Goal: Task Accomplishment & Management: Manage account settings

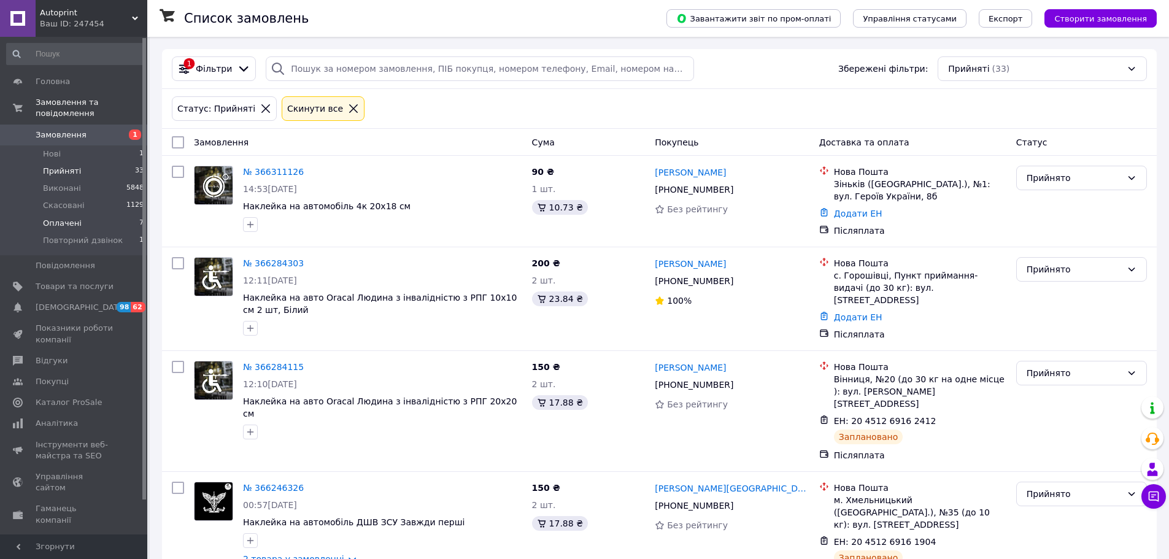
click at [87, 215] on li "Оплачені 7" at bounding box center [75, 223] width 151 height 17
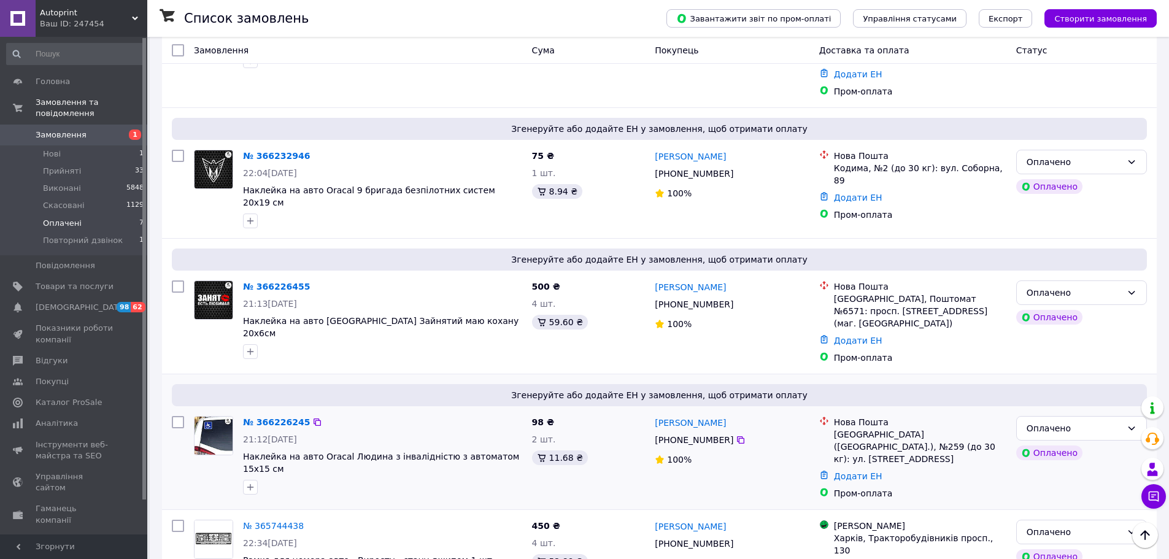
scroll to position [184, 0]
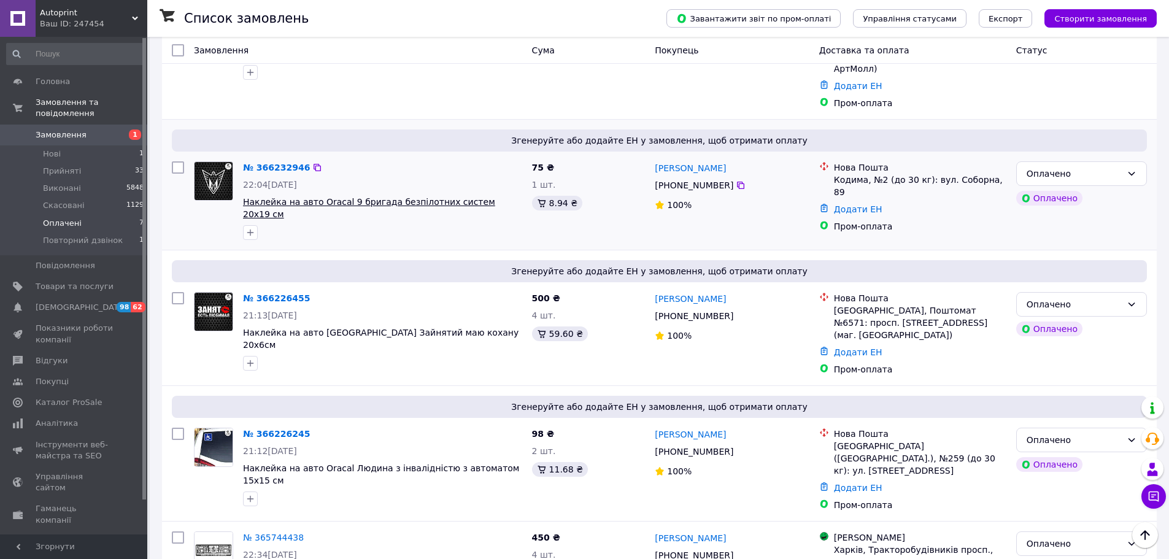
click at [308, 197] on span "Наклейка на авто Oracal 9 бригада безпілотних систем 20х19 см" at bounding box center [369, 208] width 252 height 22
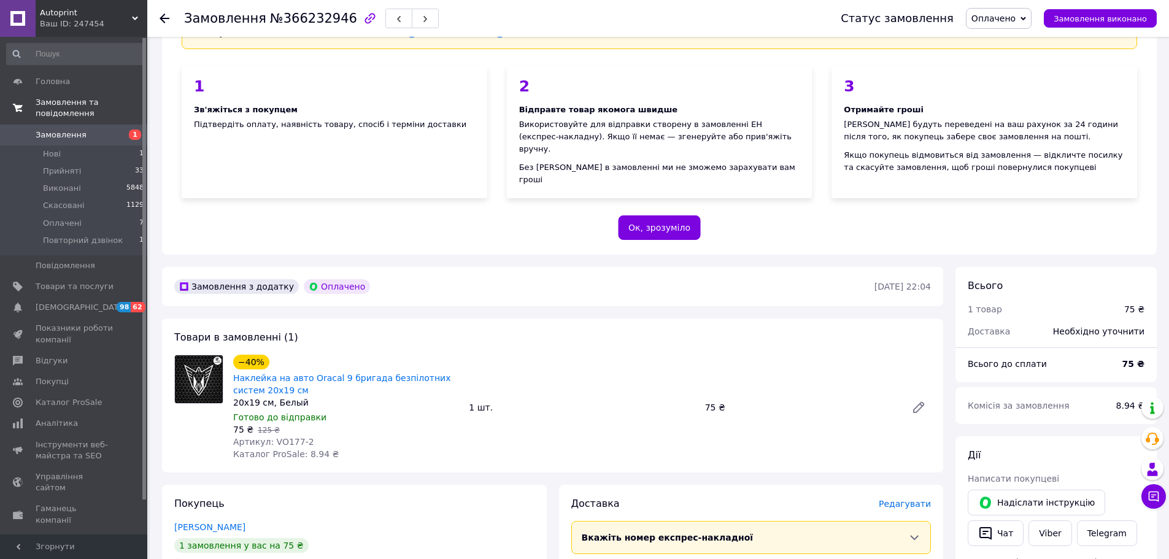
scroll to position [184, 0]
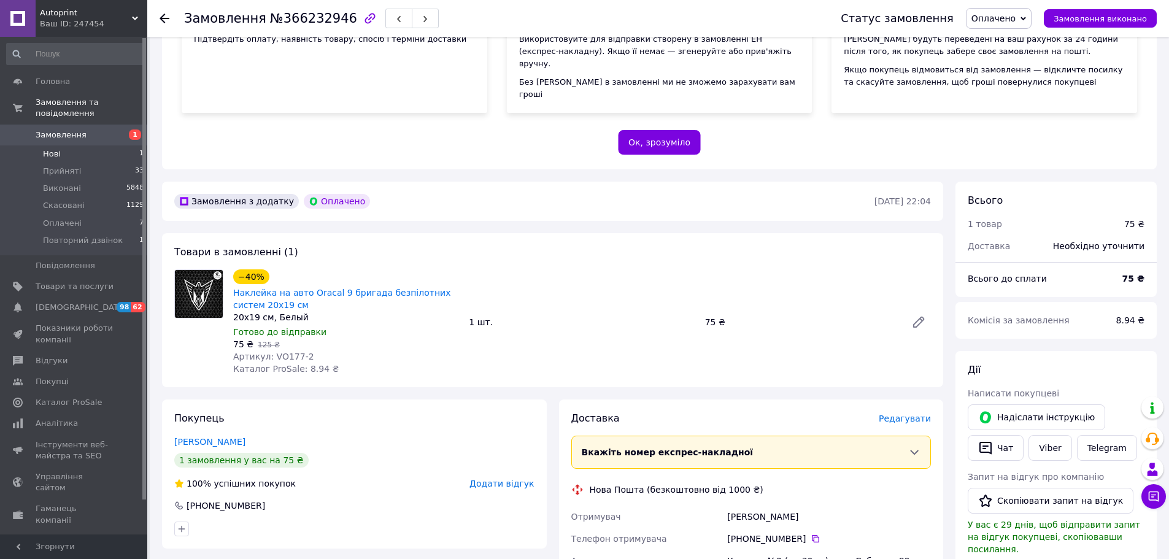
click at [52, 149] on span "Нові" at bounding box center [52, 154] width 18 height 11
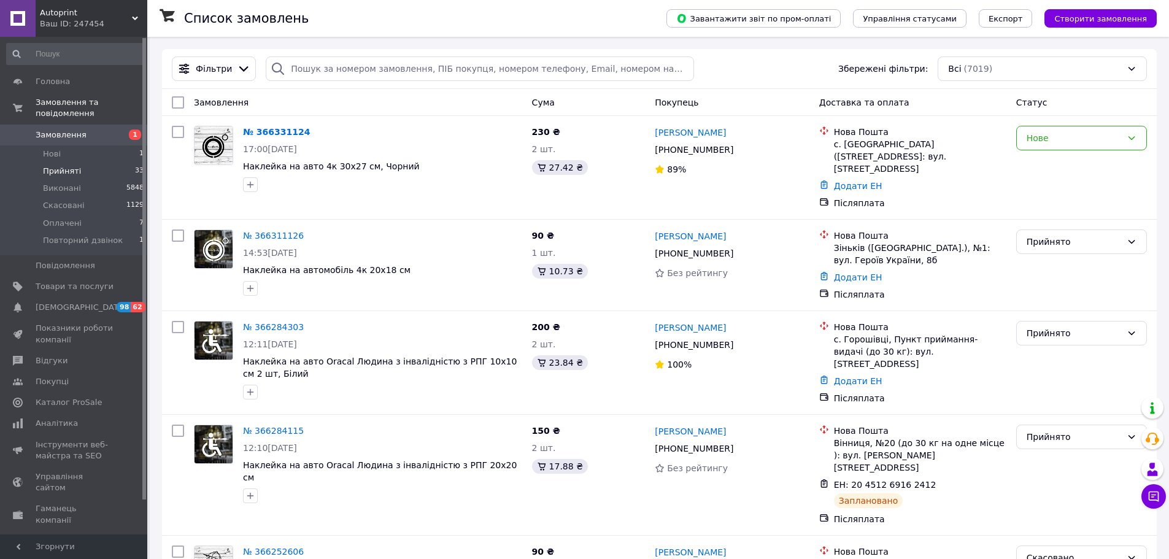
click at [55, 166] on span "Прийняті" at bounding box center [62, 171] width 38 height 11
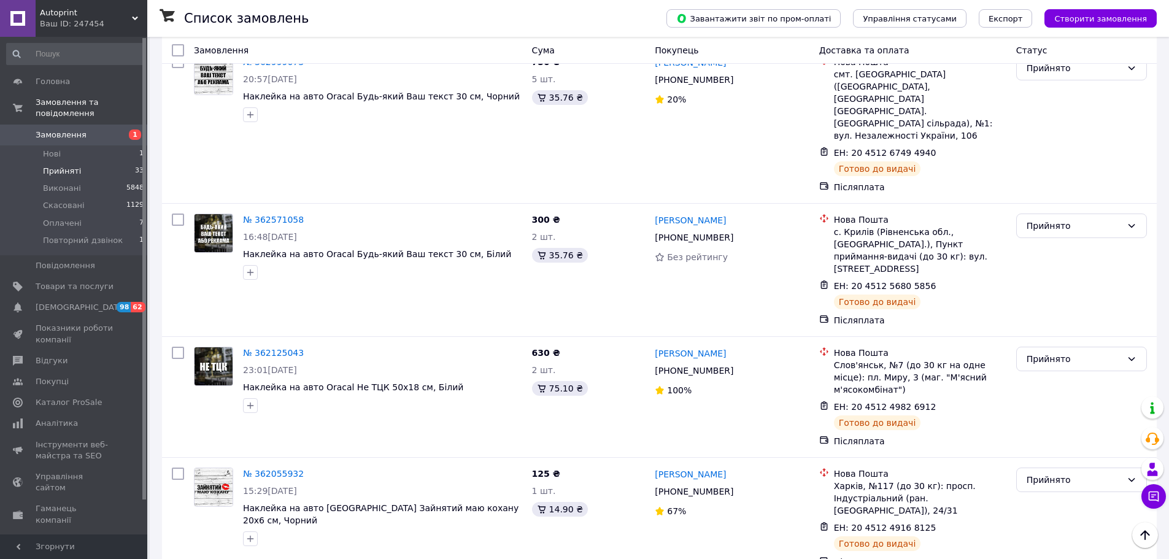
scroll to position [3314, 0]
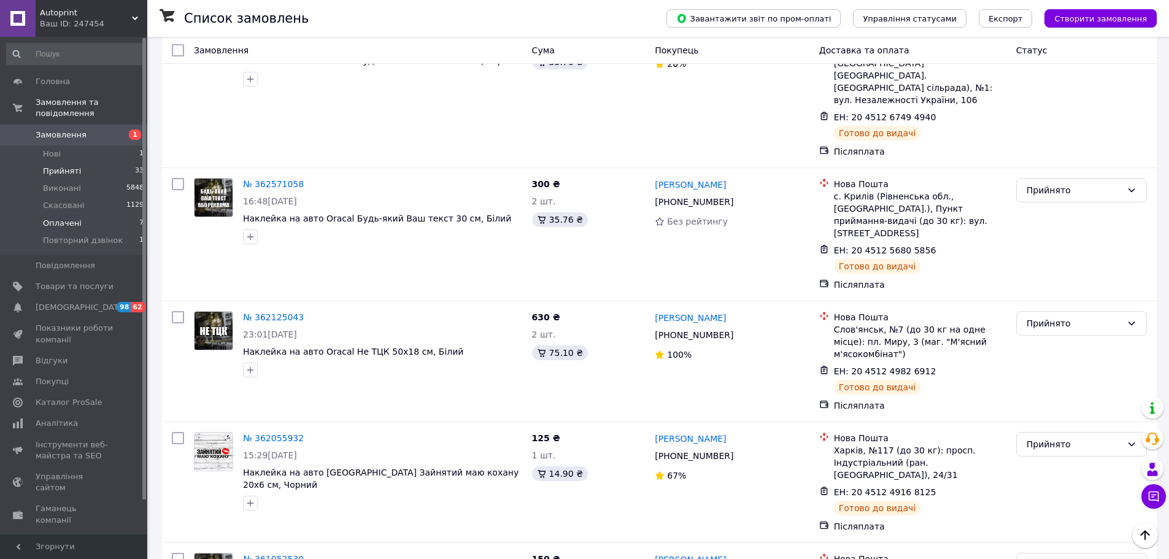
click at [68, 218] on span "Оплачені" at bounding box center [62, 223] width 39 height 11
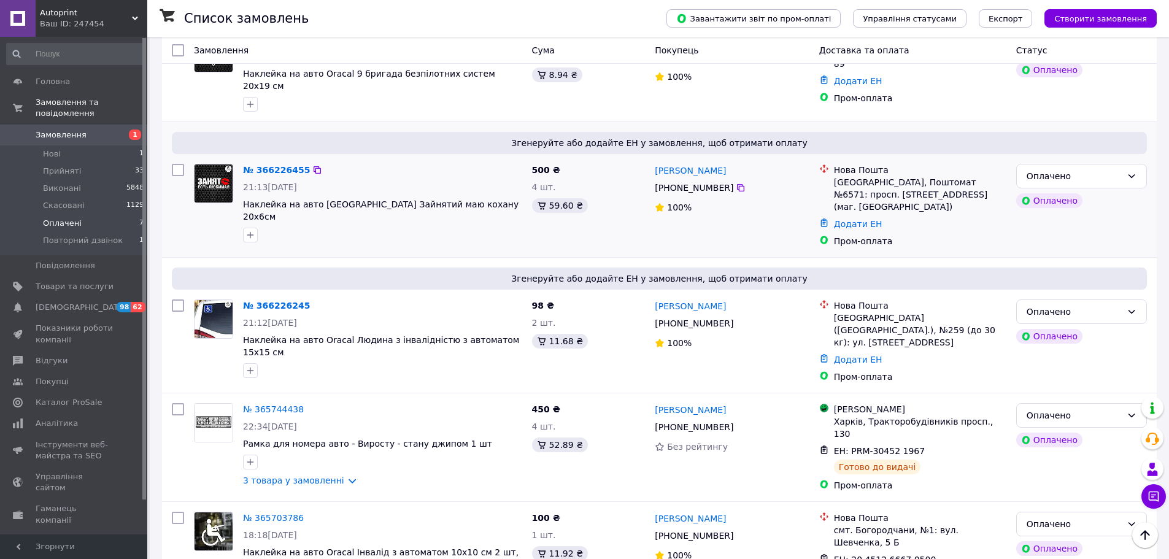
scroll to position [406, 0]
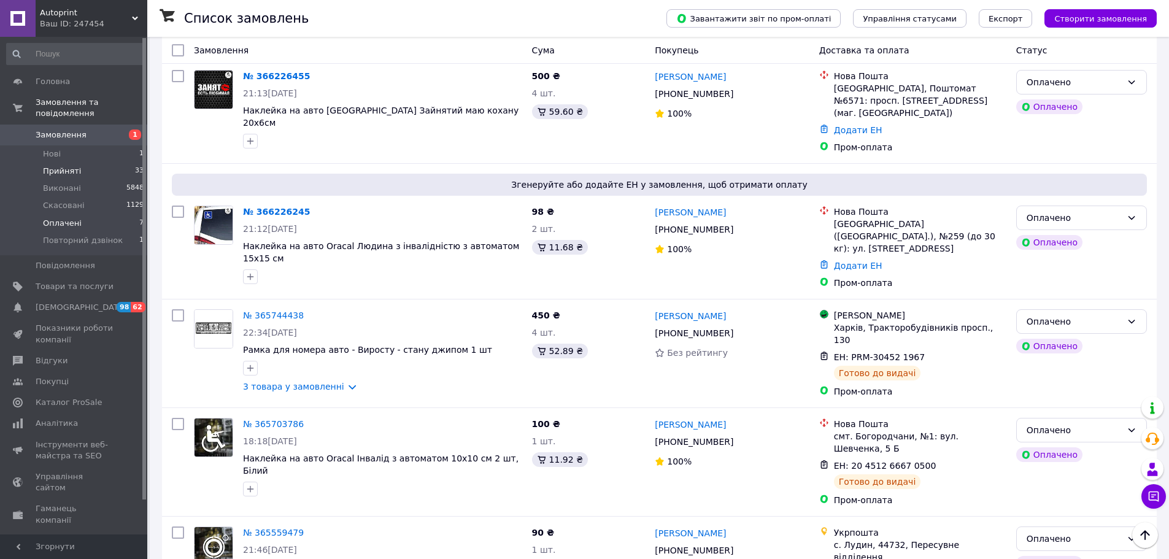
click at [71, 166] on span "Прийняті" at bounding box center [62, 171] width 38 height 11
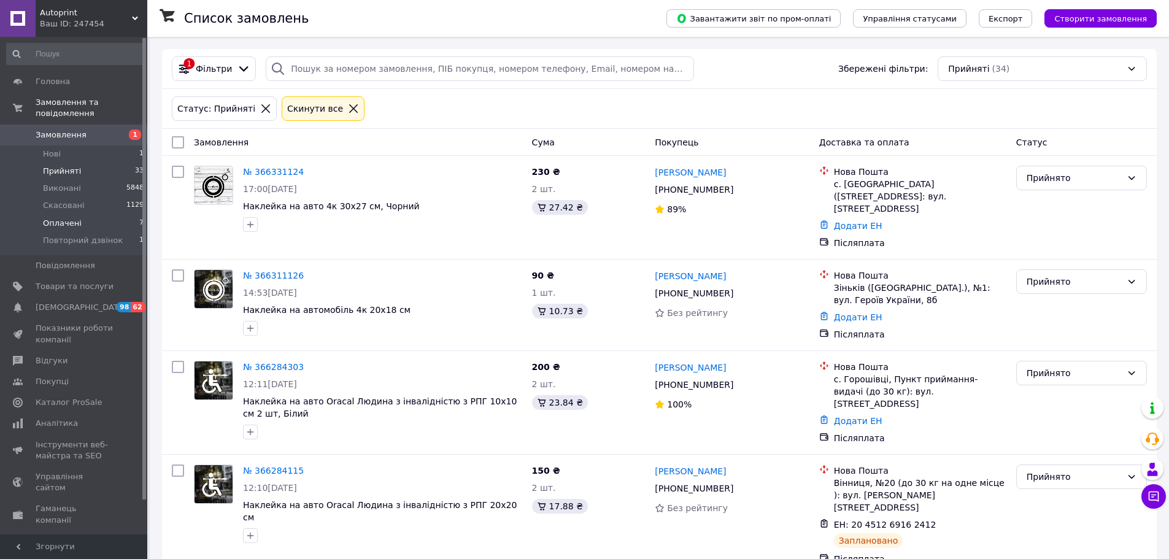
click at [79, 215] on li "Оплачені 7" at bounding box center [75, 223] width 151 height 17
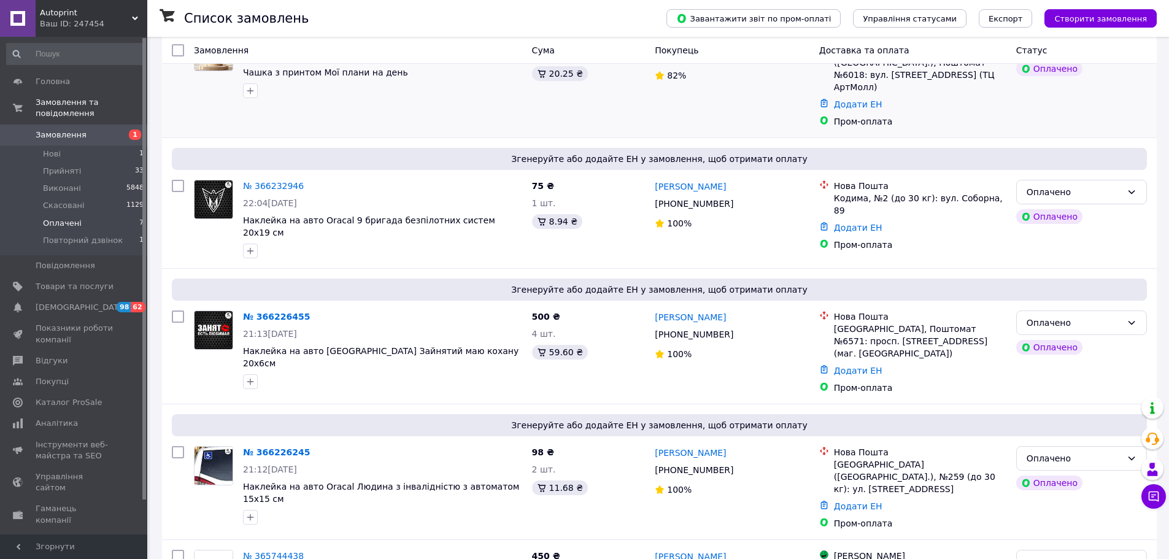
scroll to position [184, 0]
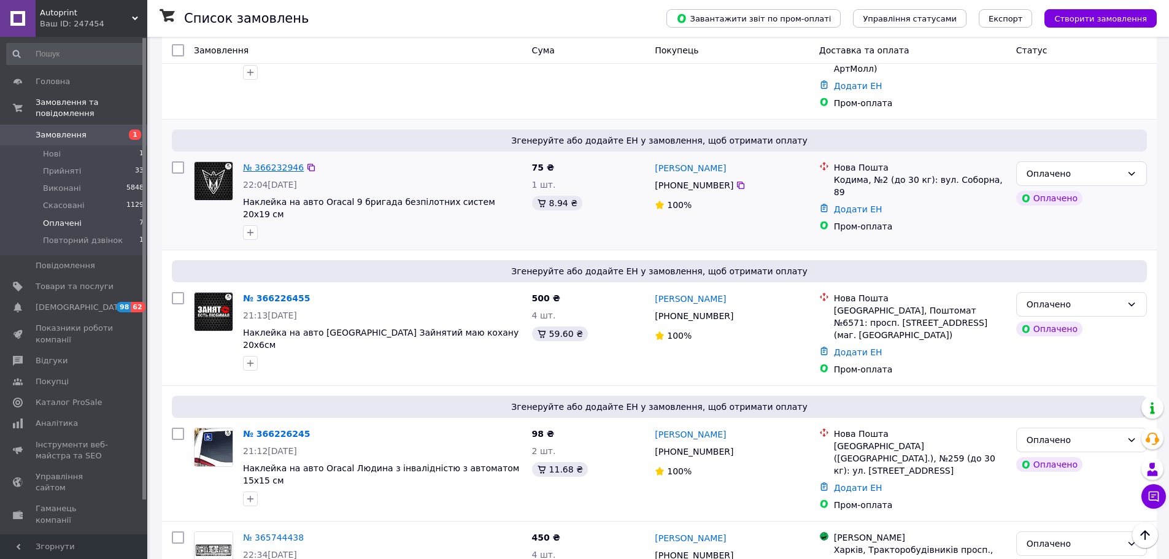
click at [257, 163] on link "№ 366232946" at bounding box center [273, 168] width 61 height 10
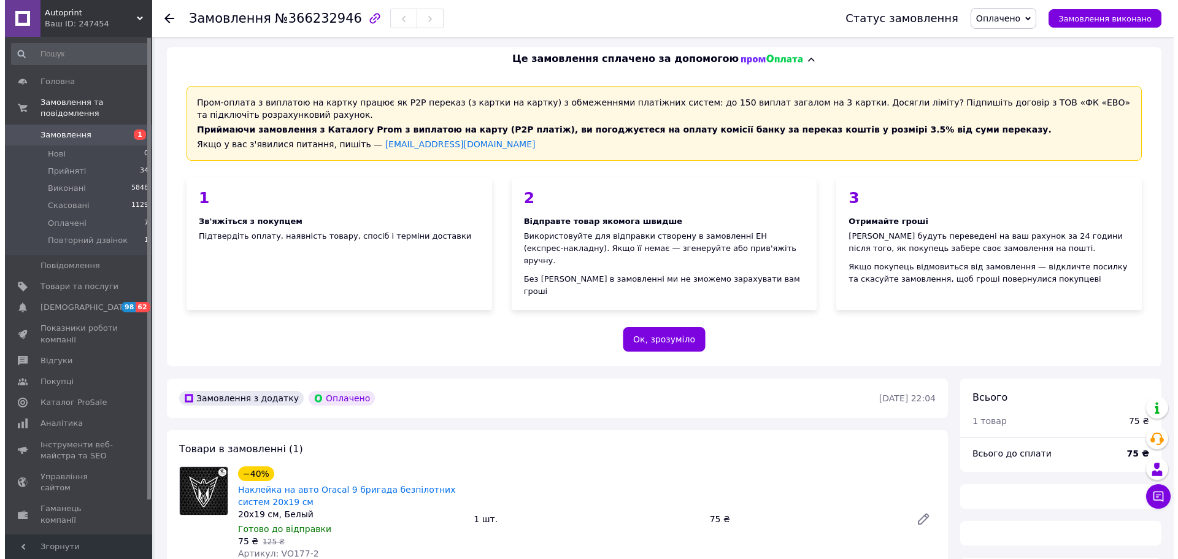
scroll to position [184, 0]
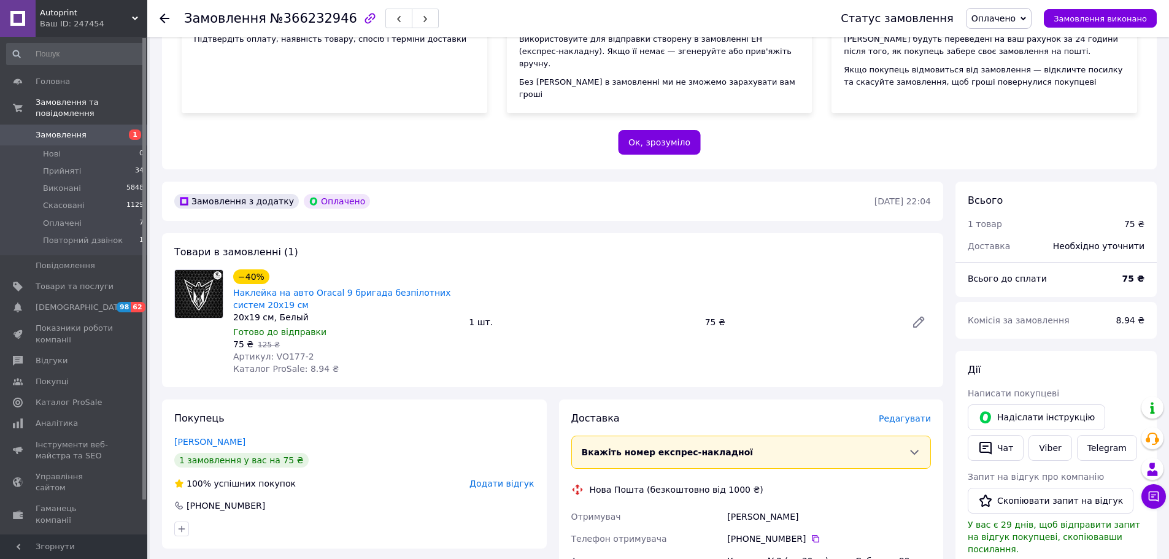
click at [898, 414] on span "Редагувати" at bounding box center [905, 419] width 52 height 10
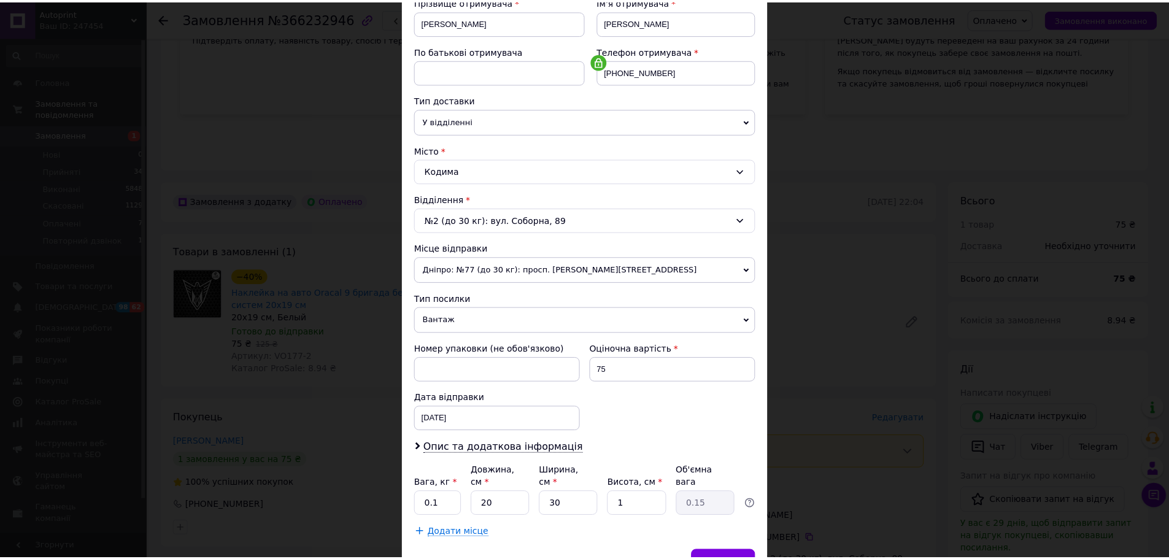
scroll to position [256, 0]
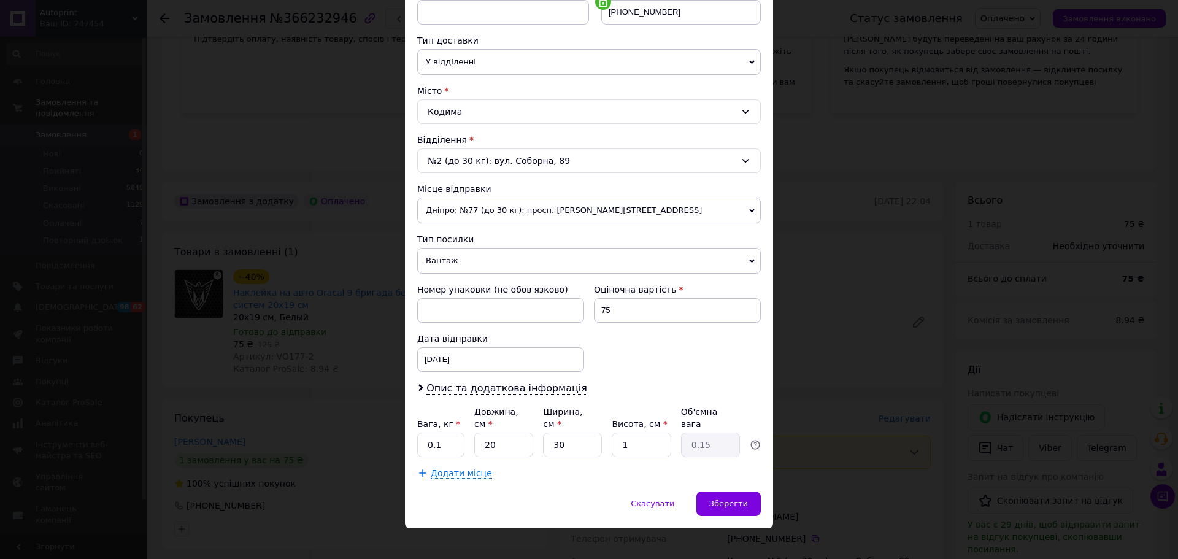
click at [465, 258] on span "Вантаж" at bounding box center [589, 261] width 344 height 26
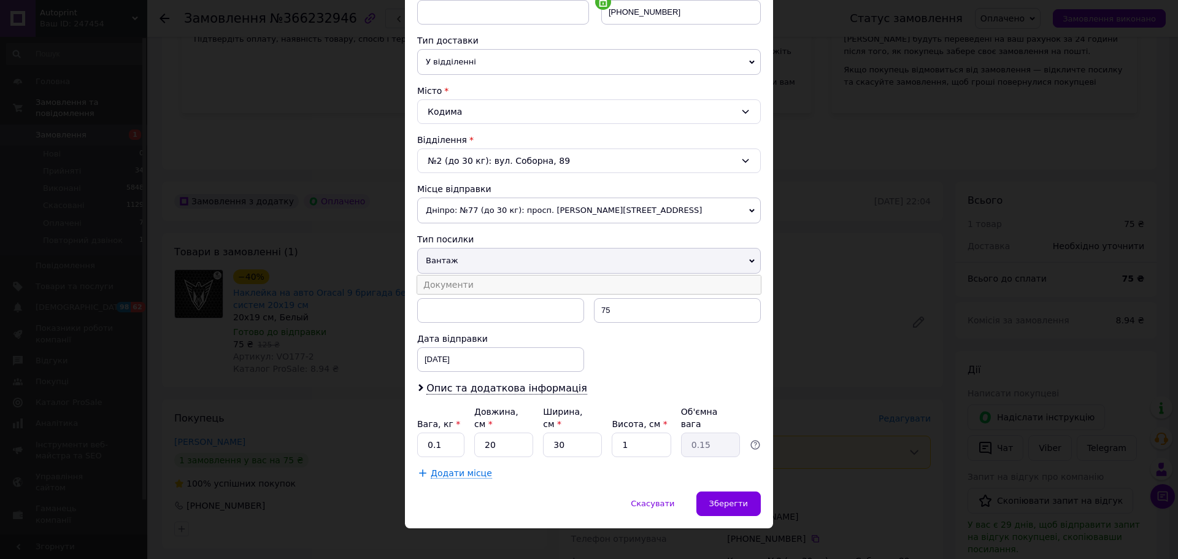
click at [461, 281] on li "Документи" at bounding box center [589, 285] width 344 height 18
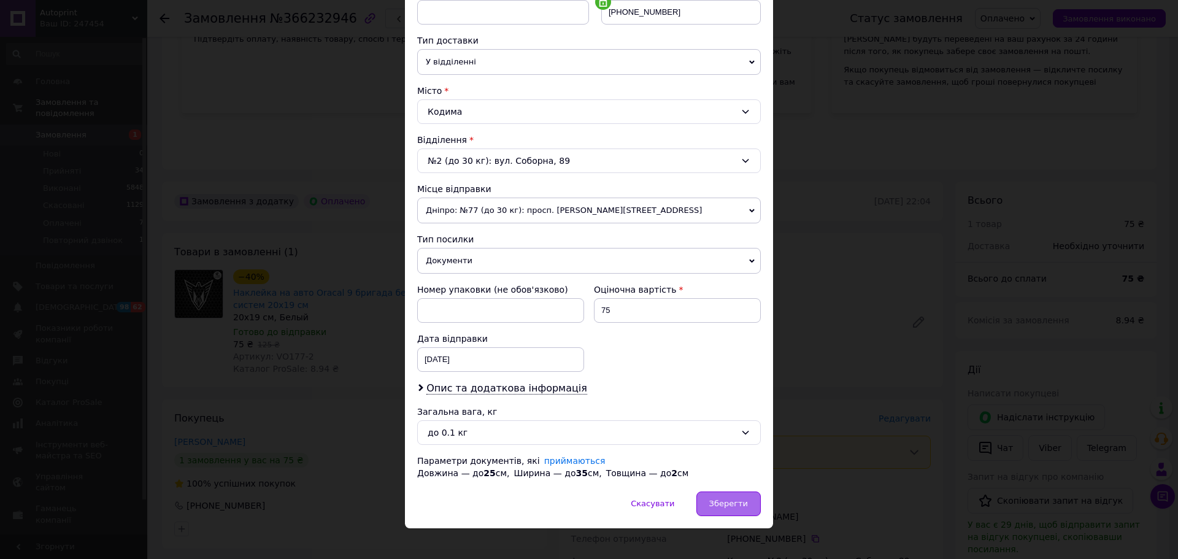
click at [755, 506] on div "Зберегти" at bounding box center [729, 504] width 64 height 25
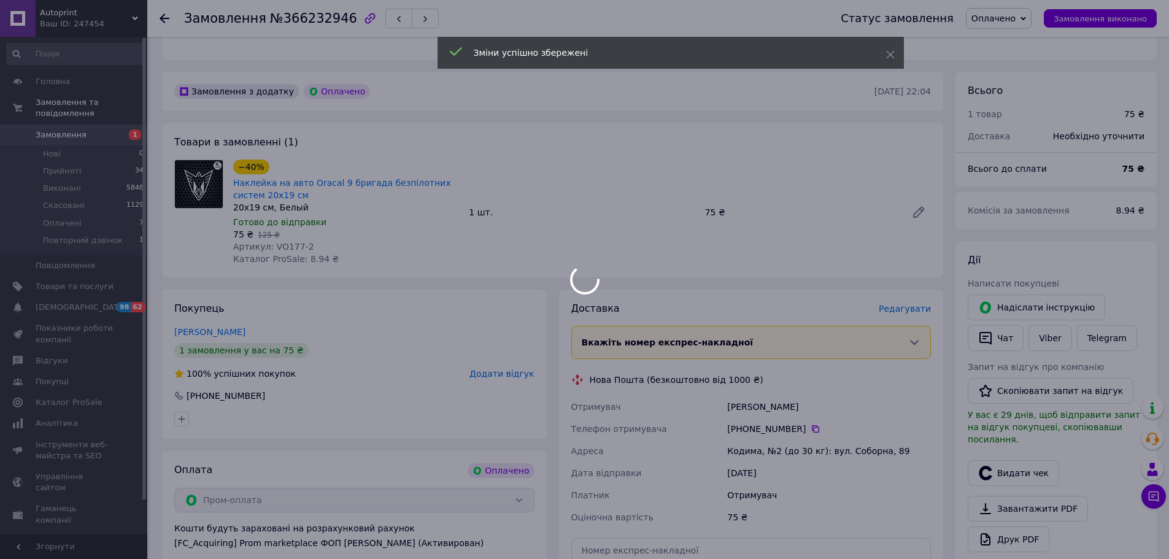
scroll to position [368, 0]
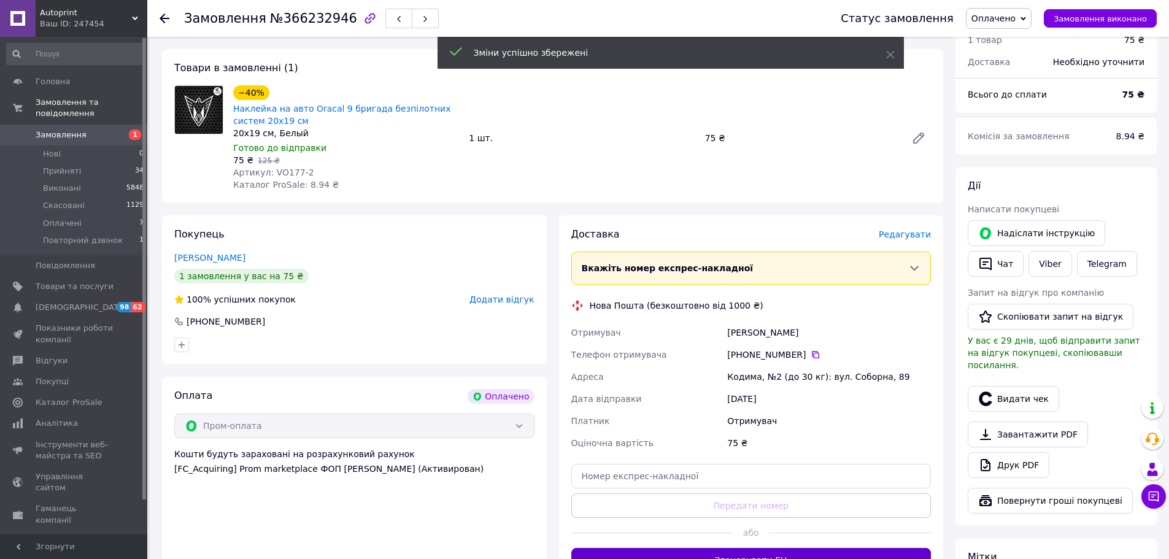
click at [747, 548] on button "Згенерувати ЕН" at bounding box center [751, 560] width 360 height 25
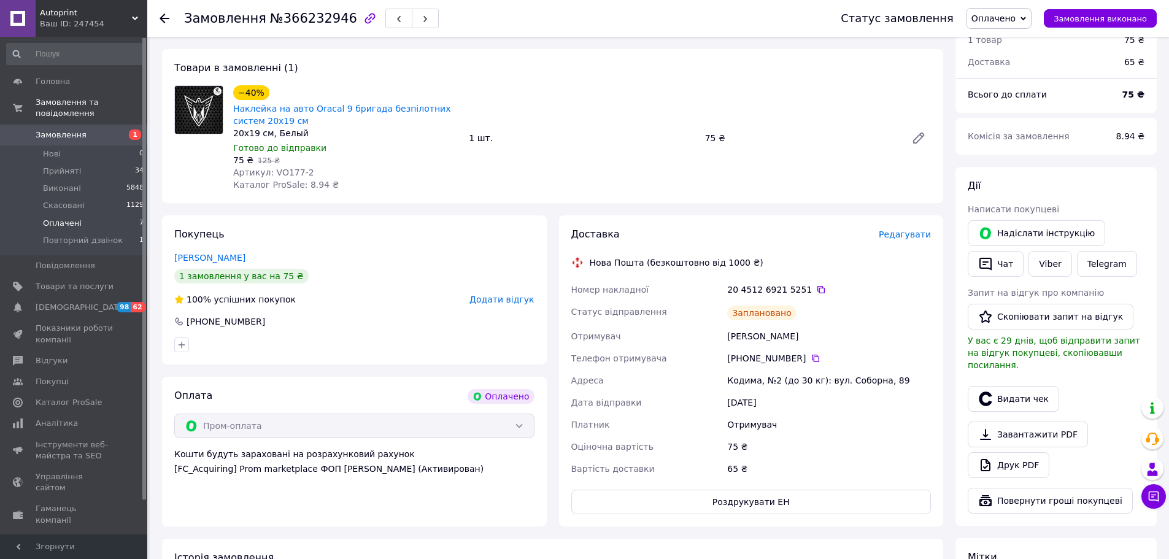
click at [77, 215] on li "Оплачені 7" at bounding box center [75, 223] width 151 height 17
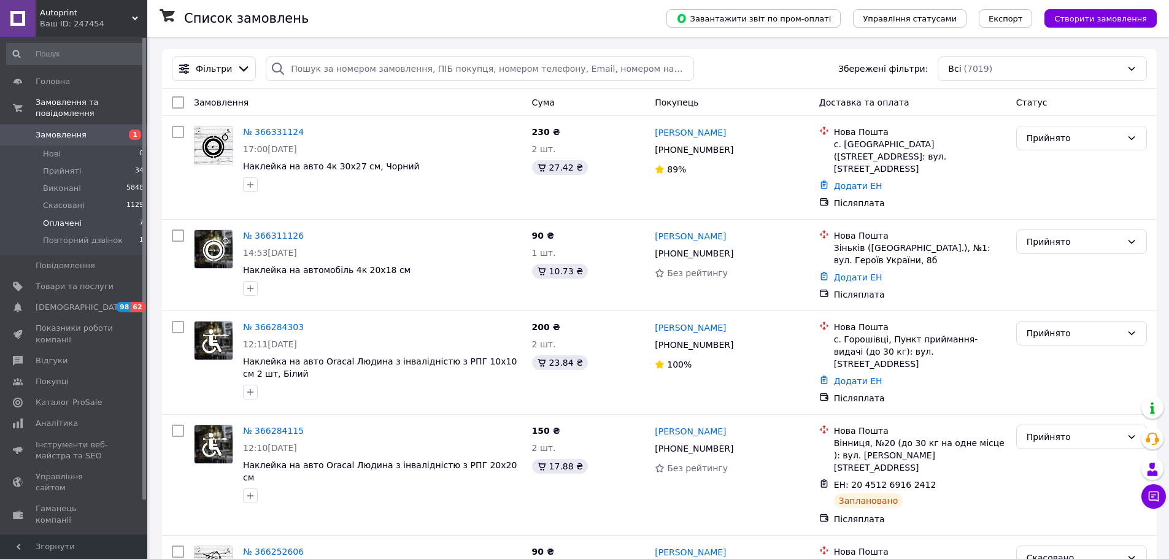
click at [59, 218] on span "Оплачені" at bounding box center [62, 223] width 39 height 11
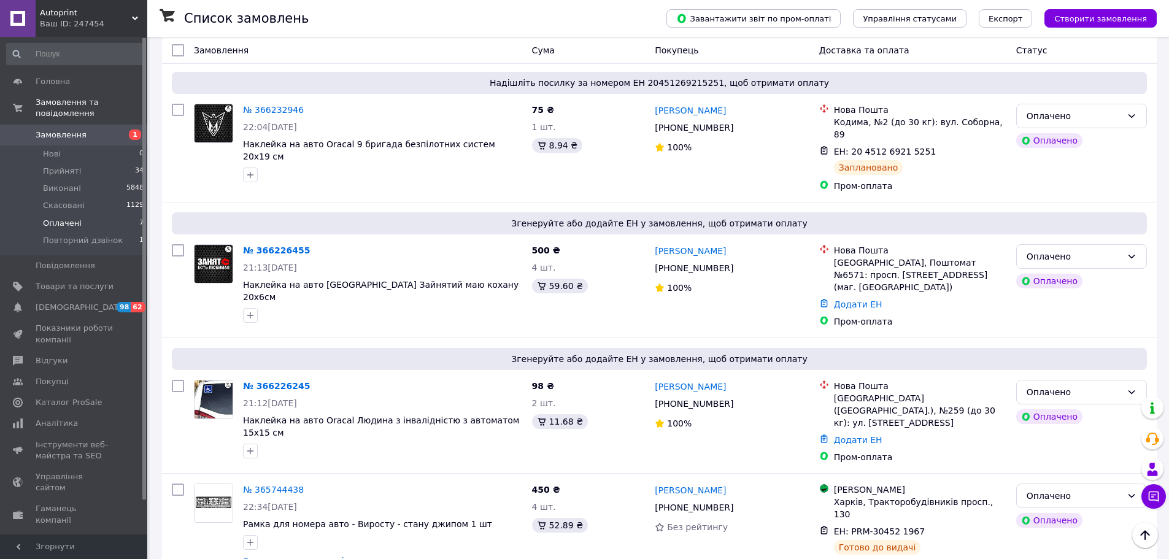
scroll to position [245, 0]
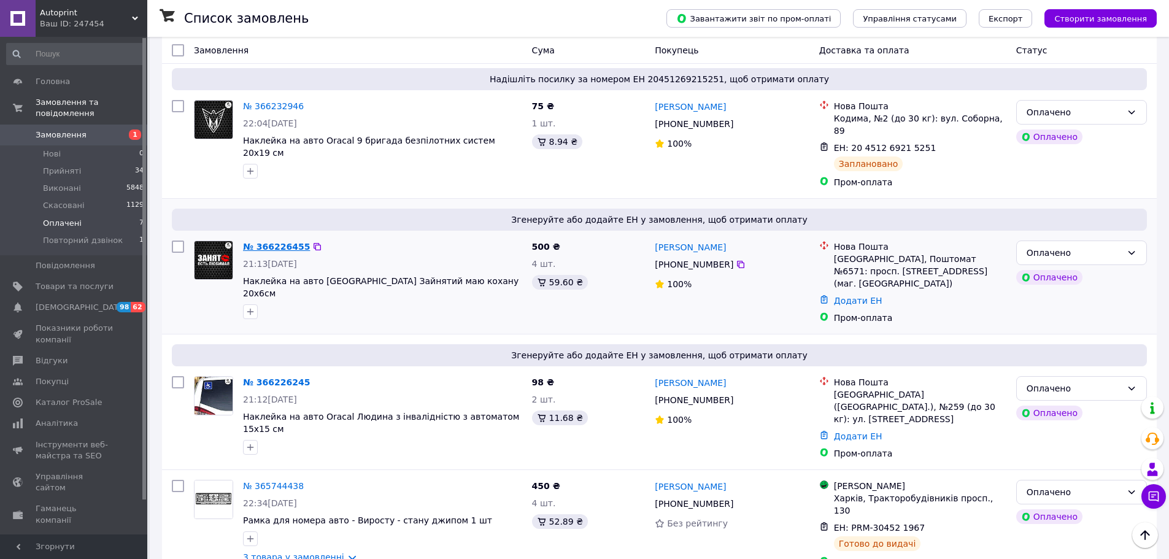
click at [280, 242] on link "№ 366226455" at bounding box center [276, 247] width 67 height 10
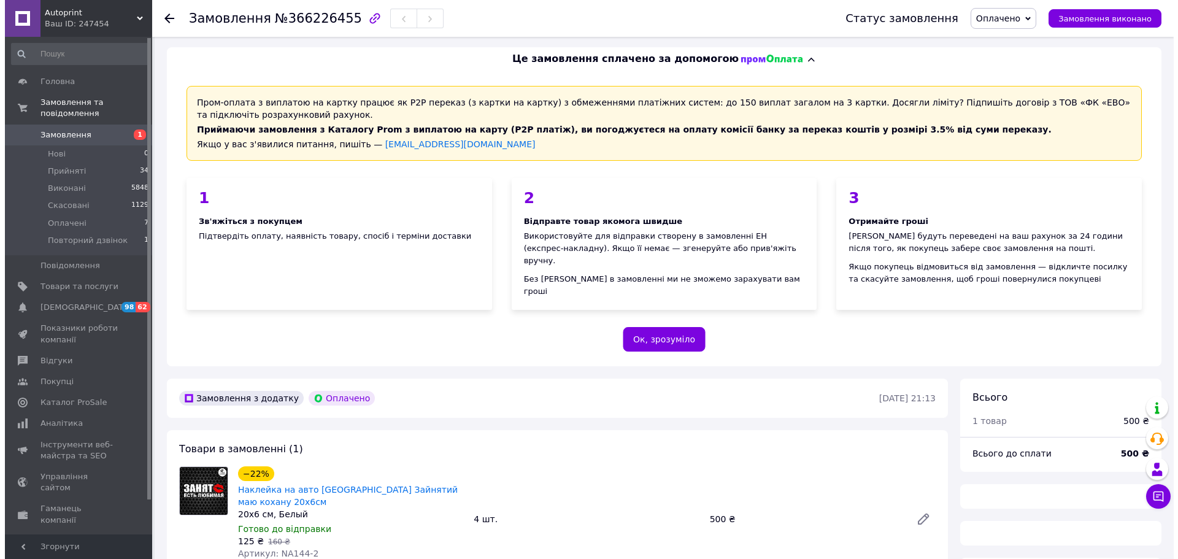
scroll to position [245, 0]
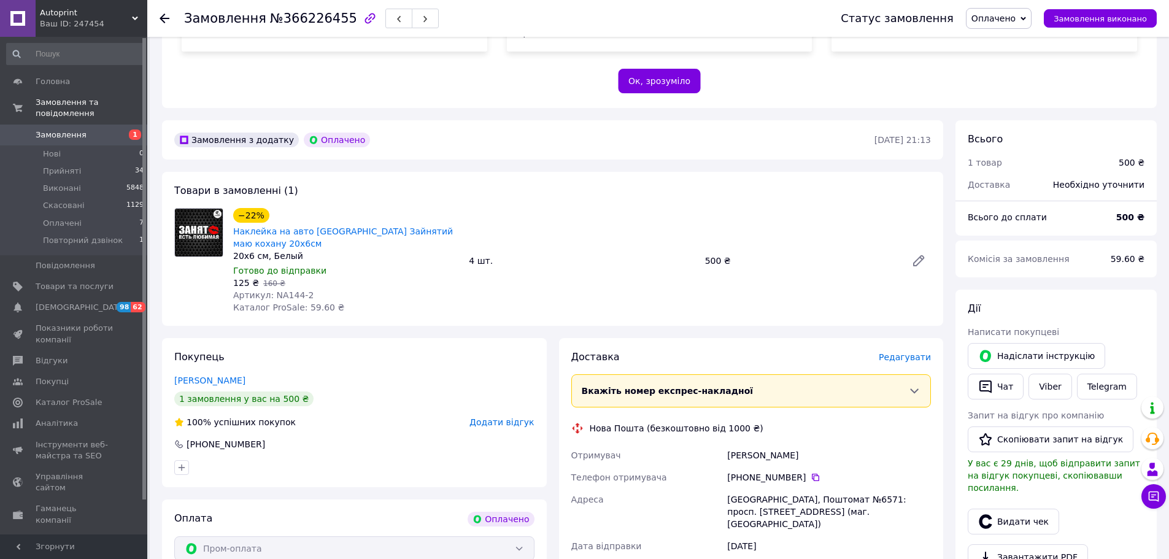
click at [896, 352] on span "Редагувати" at bounding box center [905, 357] width 52 height 10
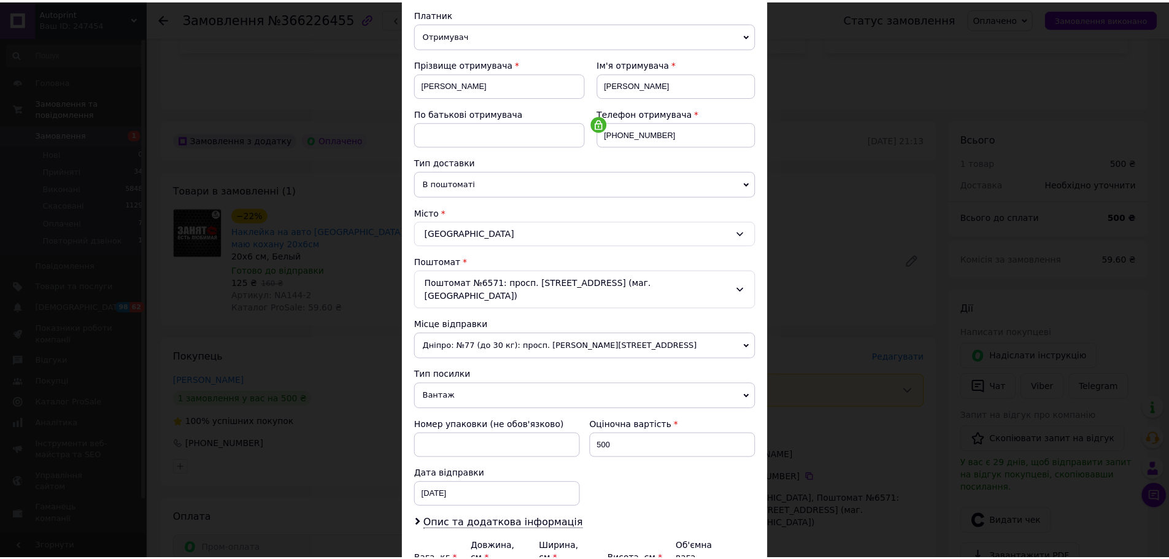
scroll to position [256, 0]
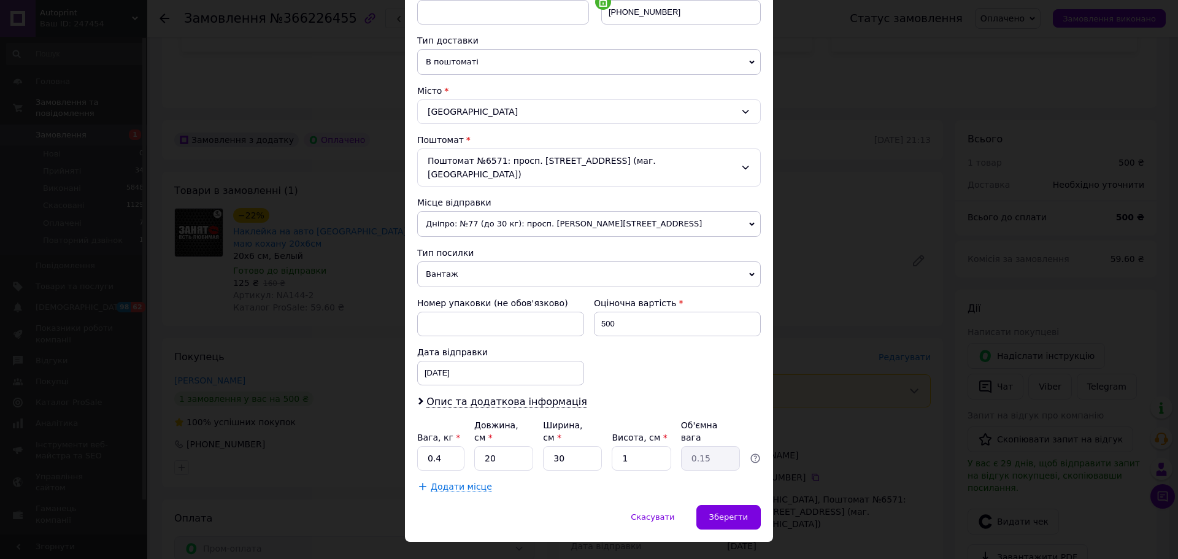
click at [441, 261] on span "Вантаж" at bounding box center [589, 274] width 344 height 26
click at [454, 289] on li "Документи" at bounding box center [589, 298] width 344 height 18
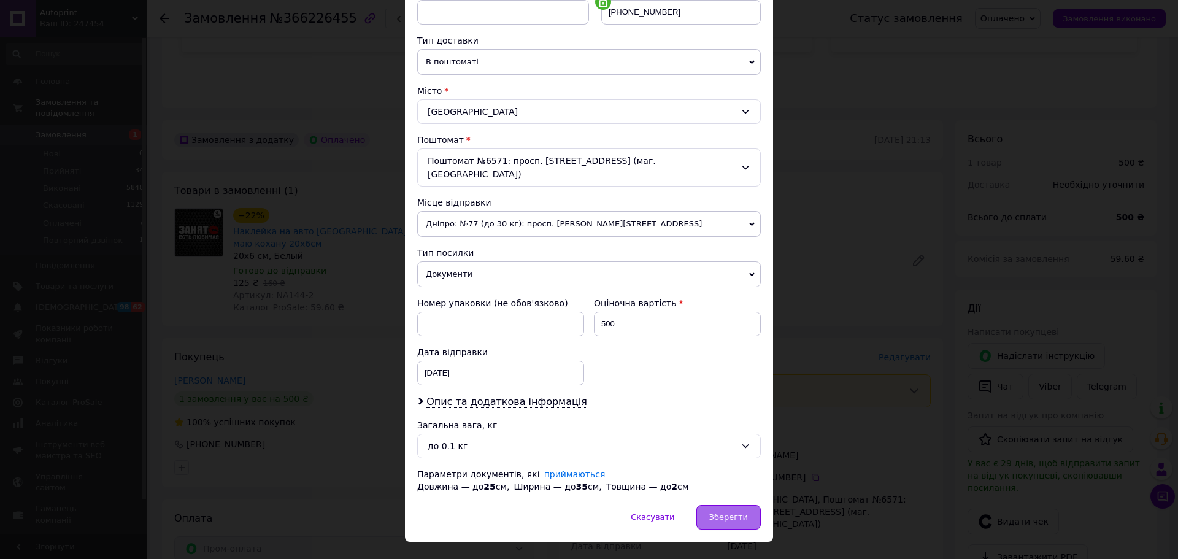
click at [733, 512] on span "Зберегти" at bounding box center [728, 516] width 39 height 9
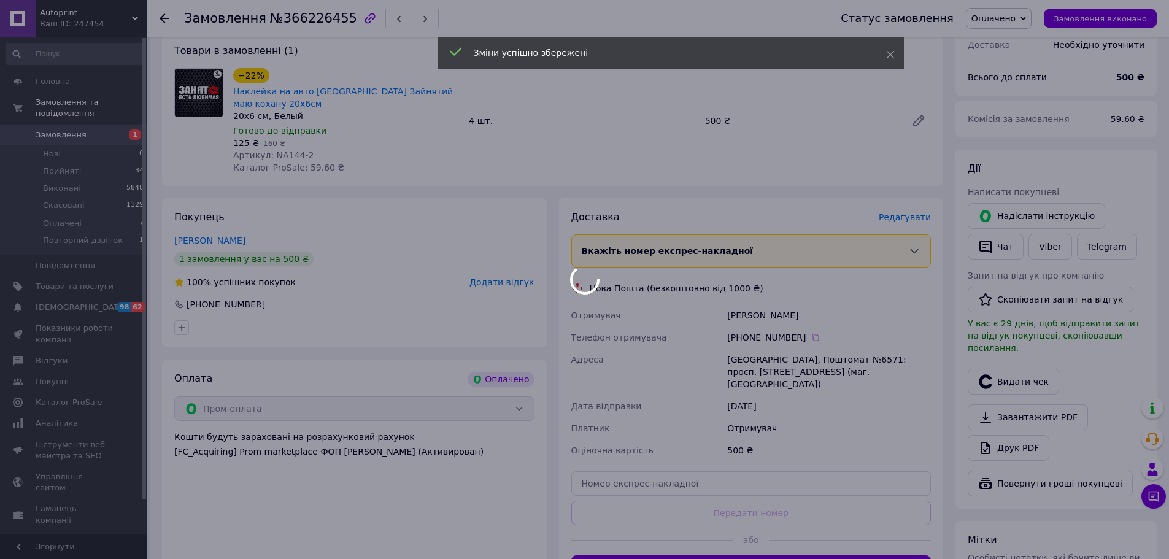
scroll to position [552, 0]
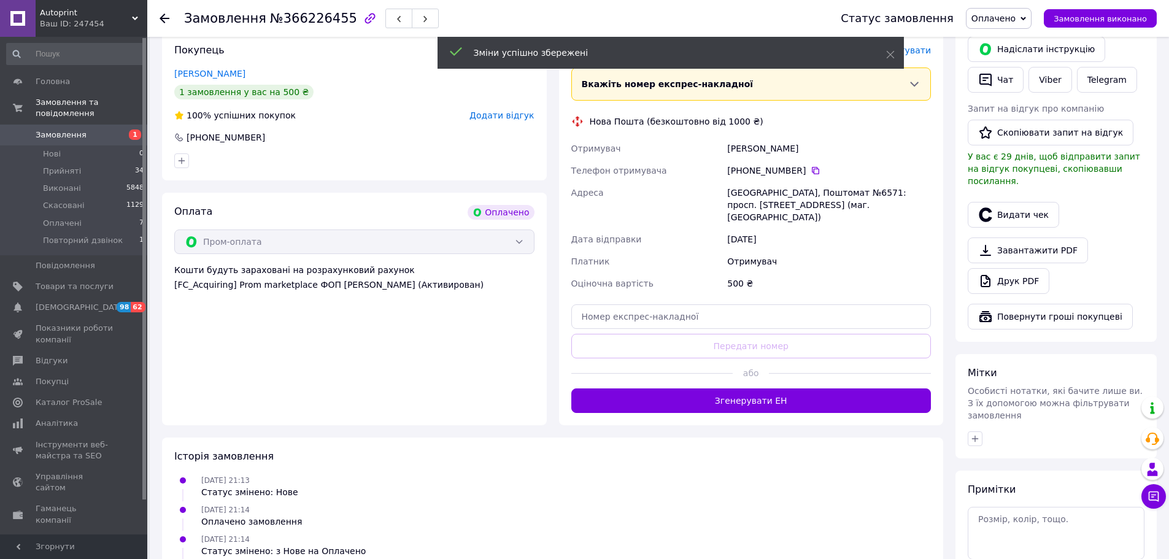
click at [687, 388] on button "Згенерувати ЕН" at bounding box center [751, 400] width 360 height 25
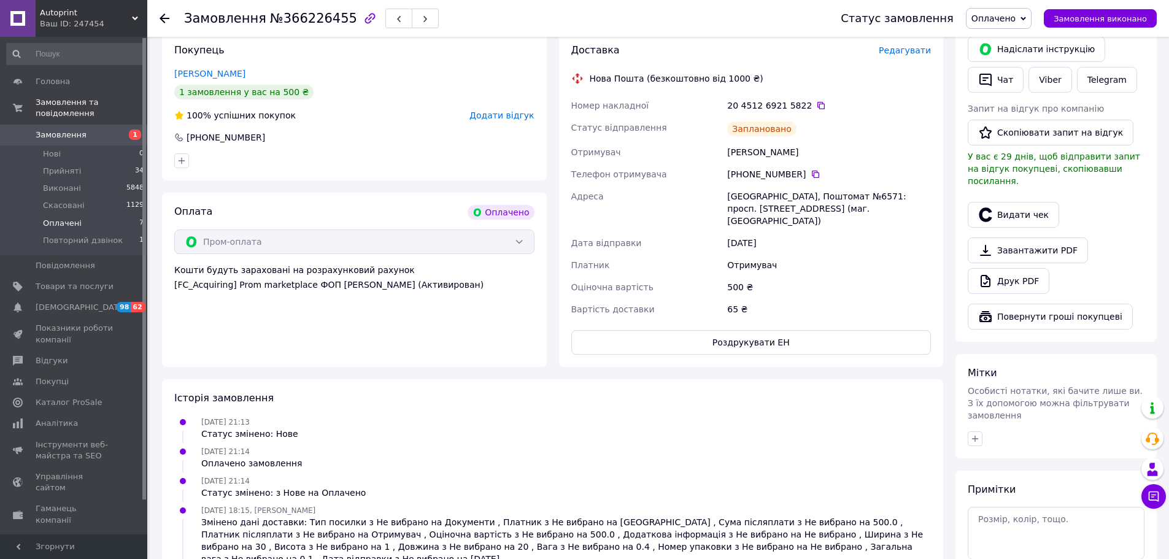
click at [61, 218] on span "Оплачені" at bounding box center [62, 223] width 39 height 11
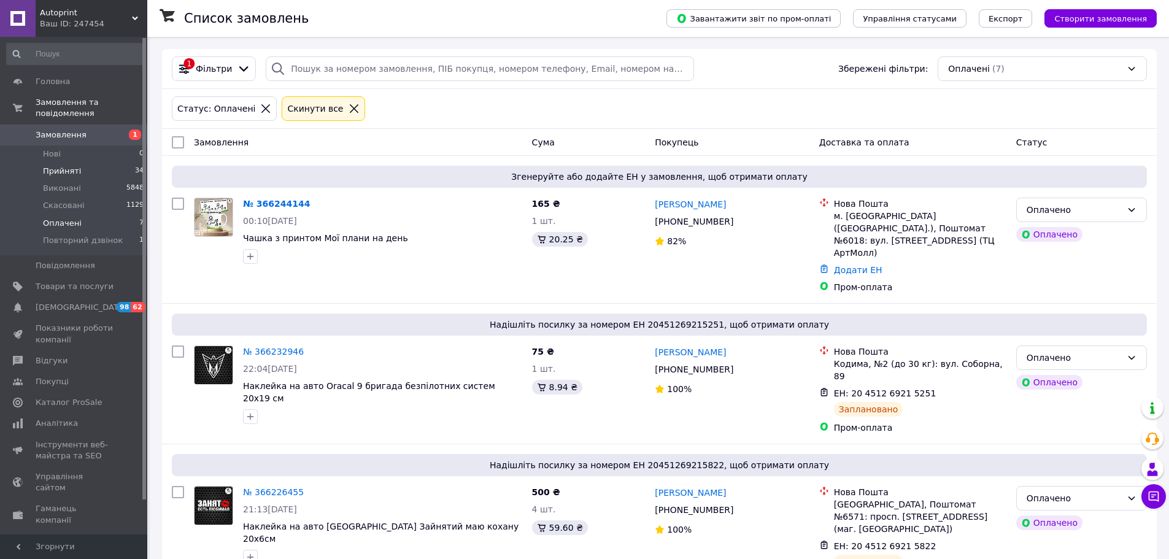
click at [76, 163] on li "Прийняті 34" at bounding box center [75, 171] width 151 height 17
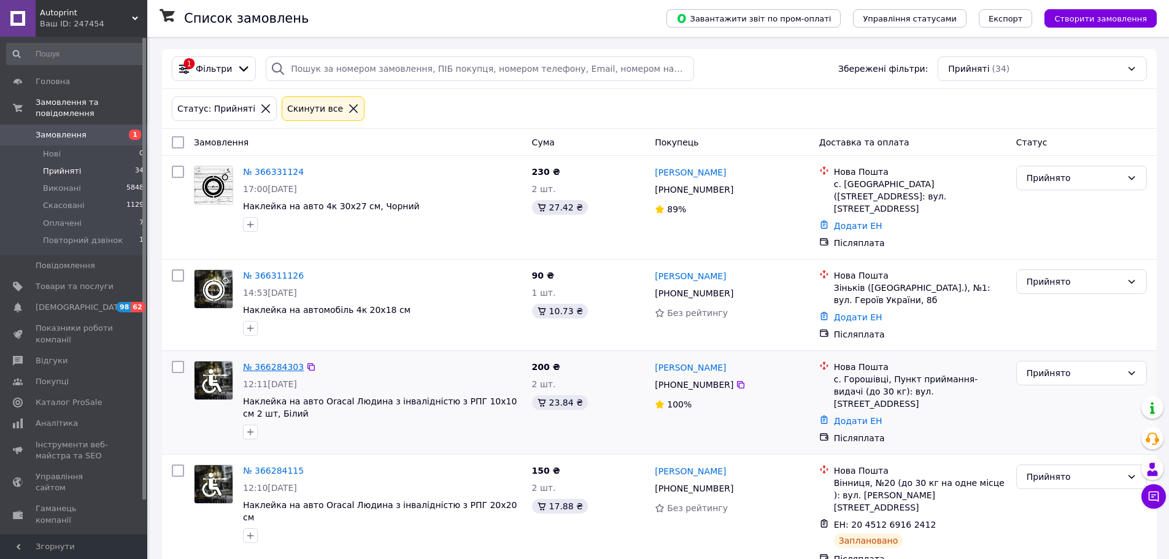
click at [279, 362] on link "№ 366284303" at bounding box center [273, 367] width 61 height 10
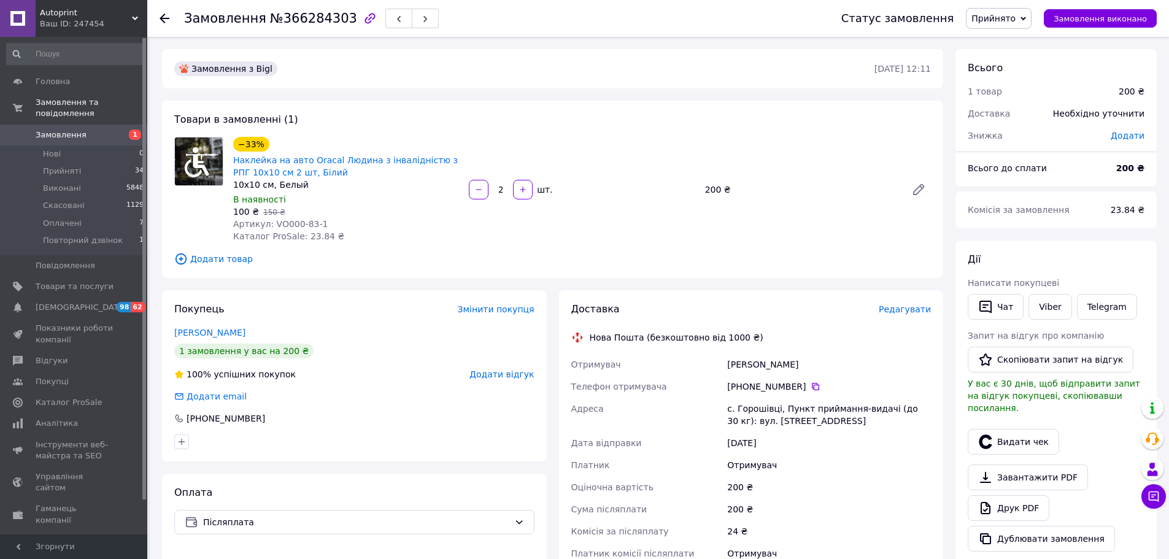
click at [901, 310] on span "Редагувати" at bounding box center [905, 309] width 52 height 10
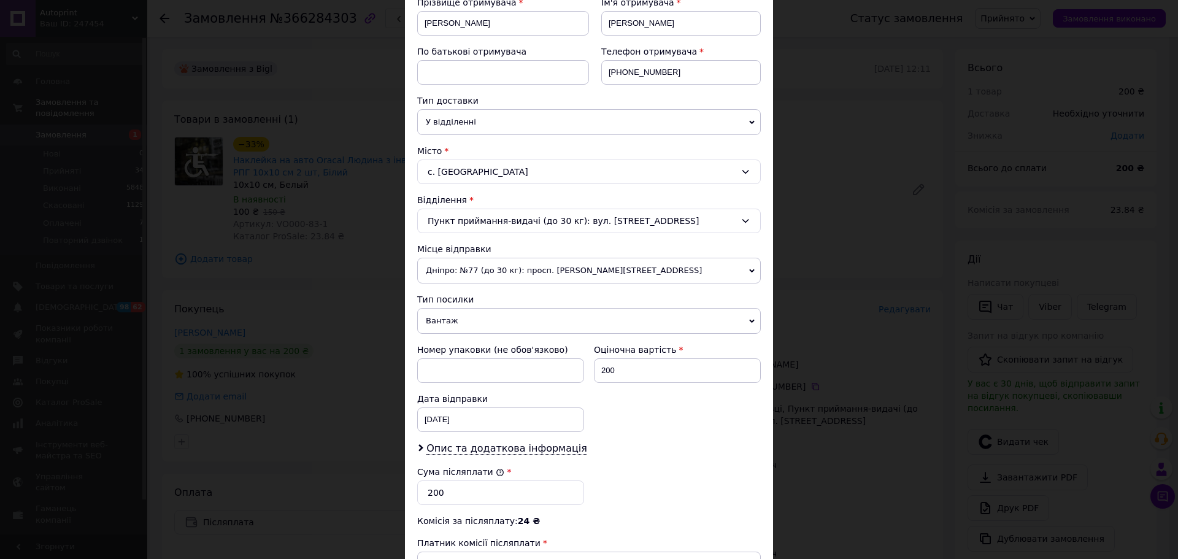
scroll to position [245, 0]
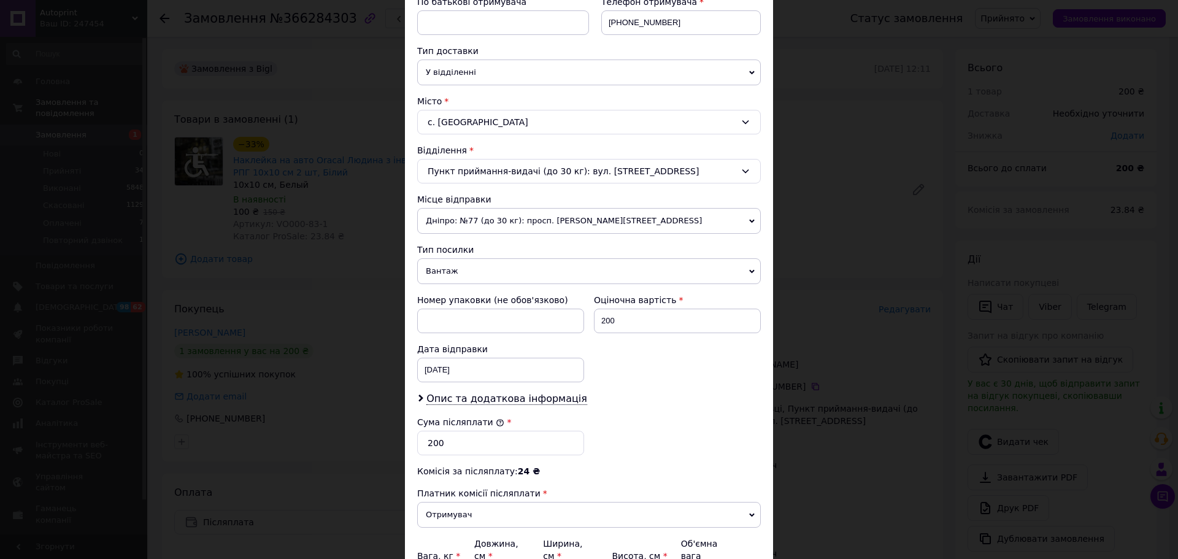
click at [484, 276] on span "Вантаж" at bounding box center [589, 271] width 344 height 26
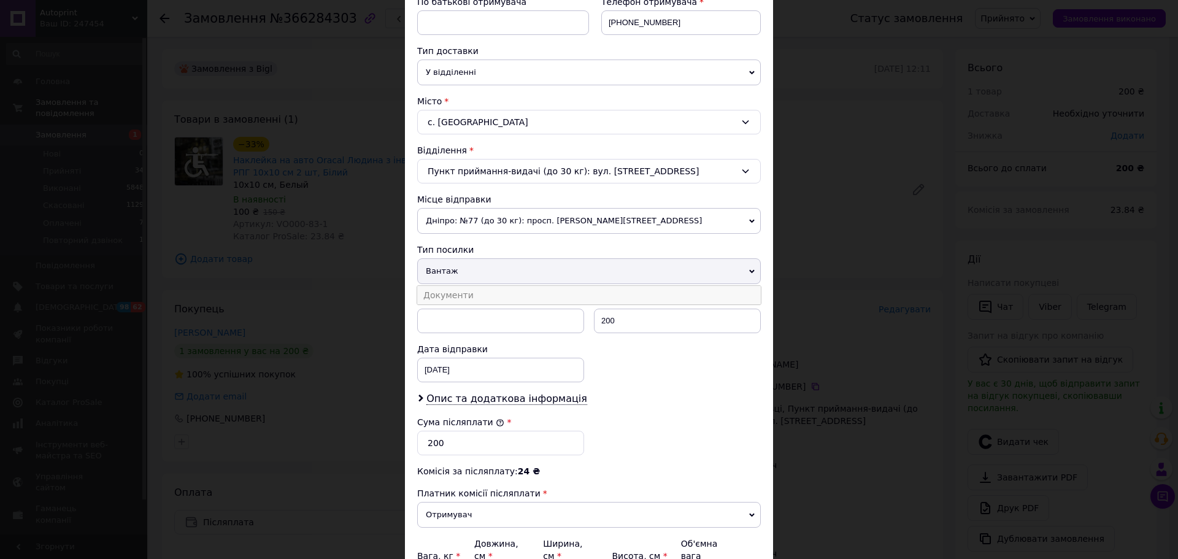
click at [479, 294] on li "Документи" at bounding box center [589, 295] width 344 height 18
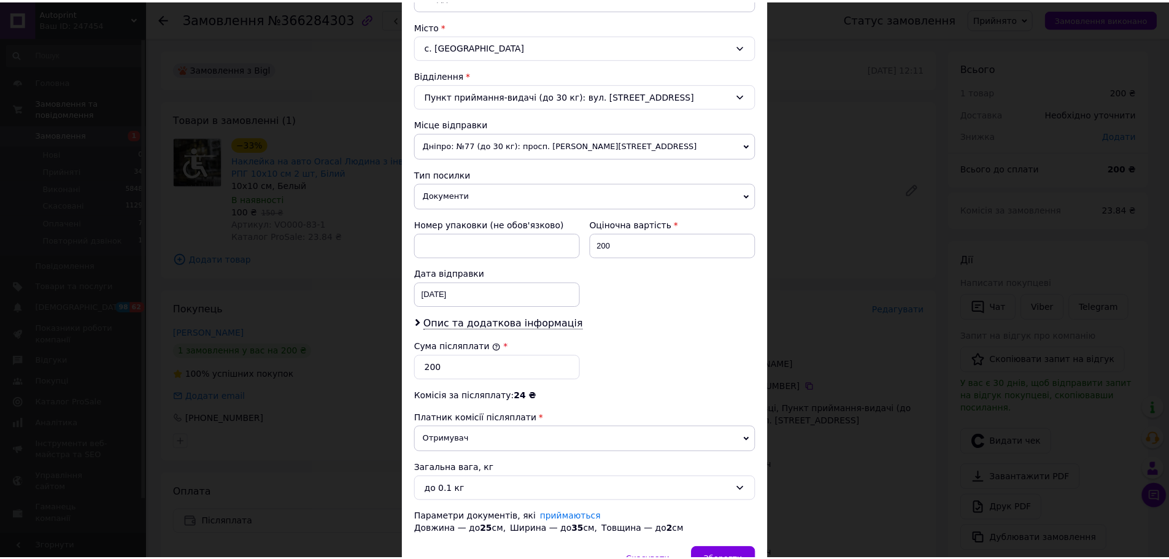
scroll to position [390, 0]
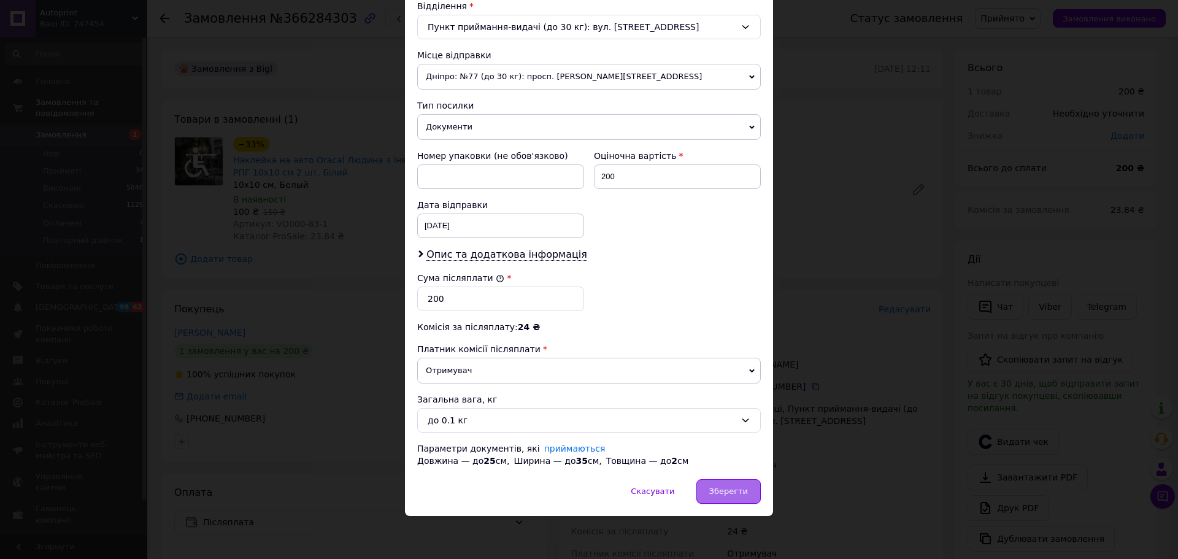
click at [722, 498] on div "Зберегти" at bounding box center [729, 491] width 64 height 25
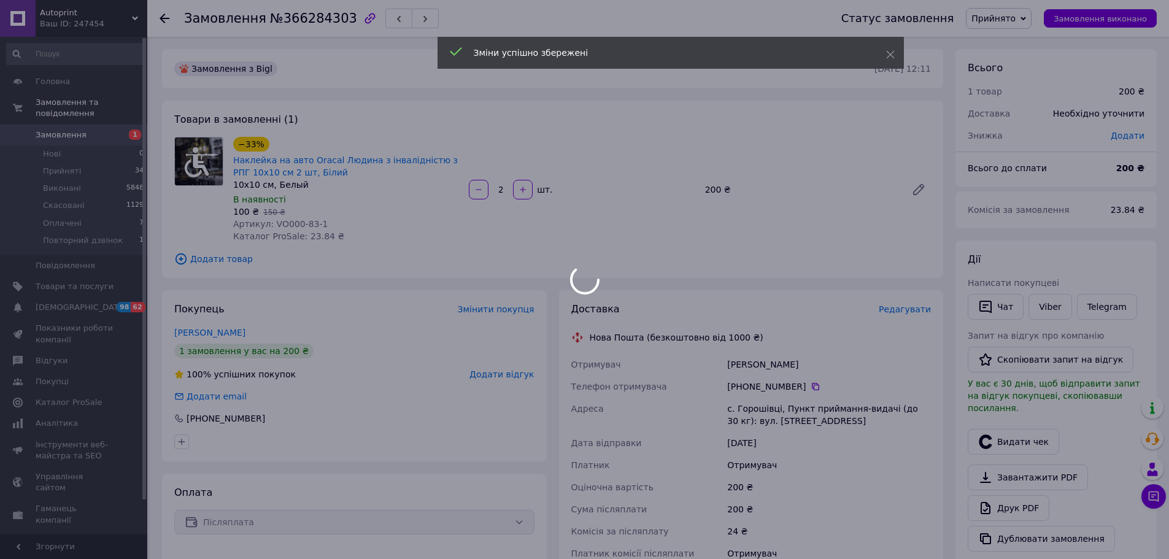
scroll to position [123, 0]
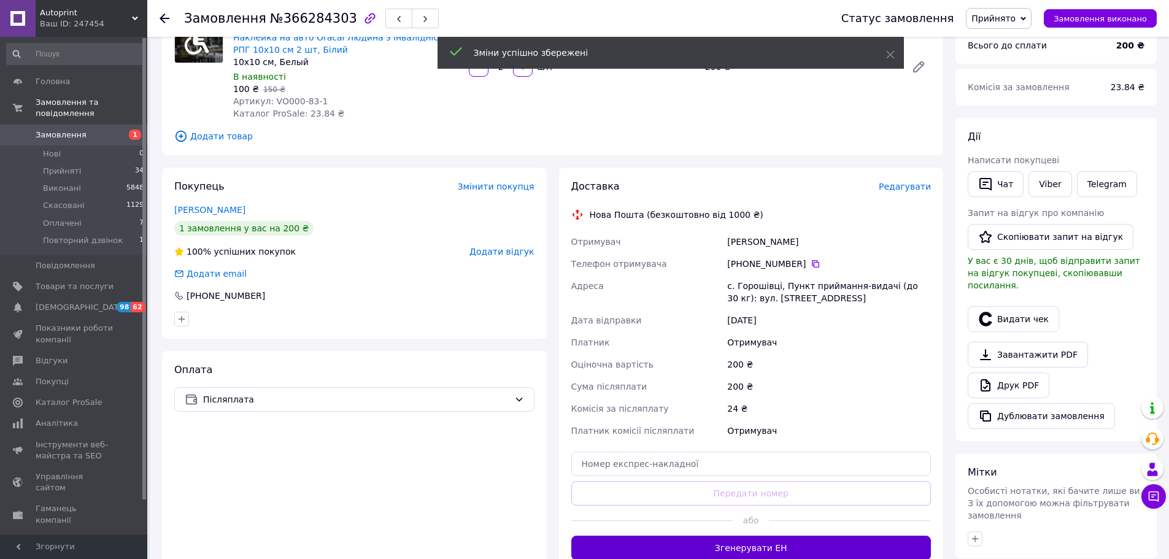
click at [689, 546] on button "Згенерувати ЕН" at bounding box center [751, 548] width 360 height 25
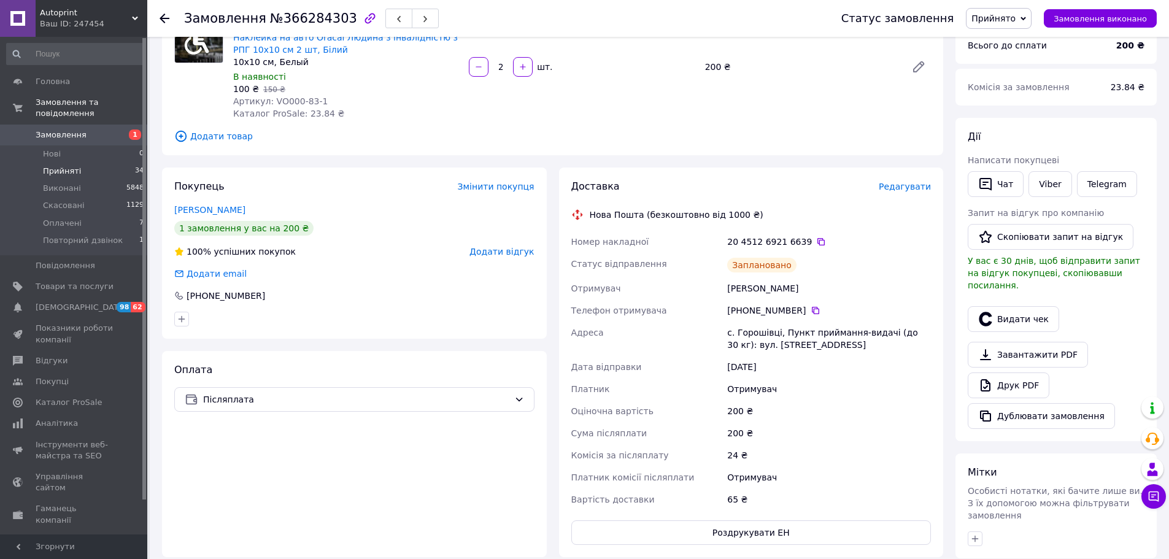
click at [91, 163] on li "Прийняті 34" at bounding box center [75, 171] width 151 height 17
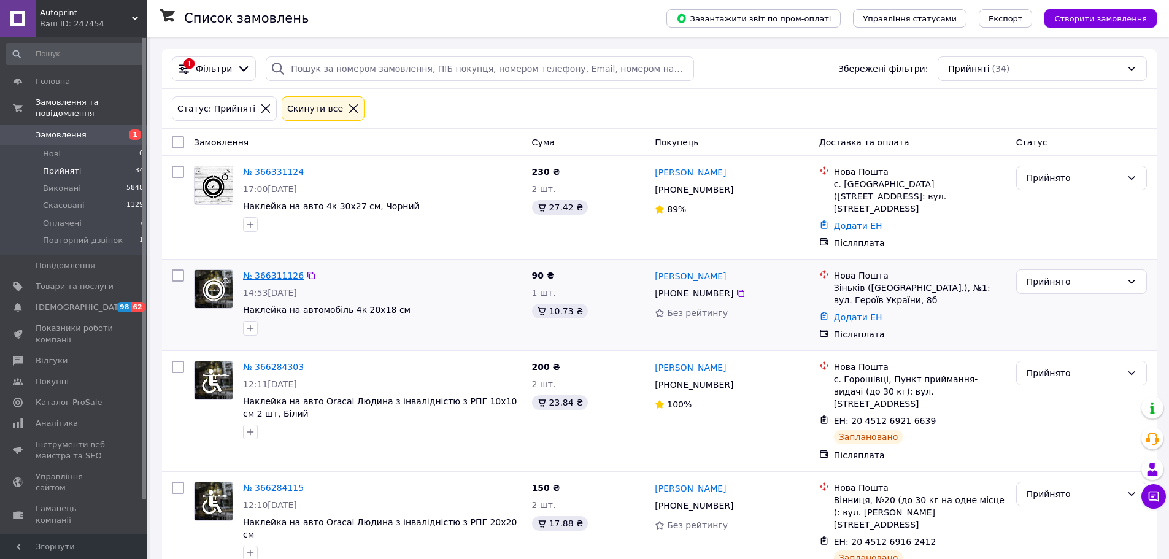
click at [268, 271] on link "№ 366311126" at bounding box center [273, 276] width 61 height 10
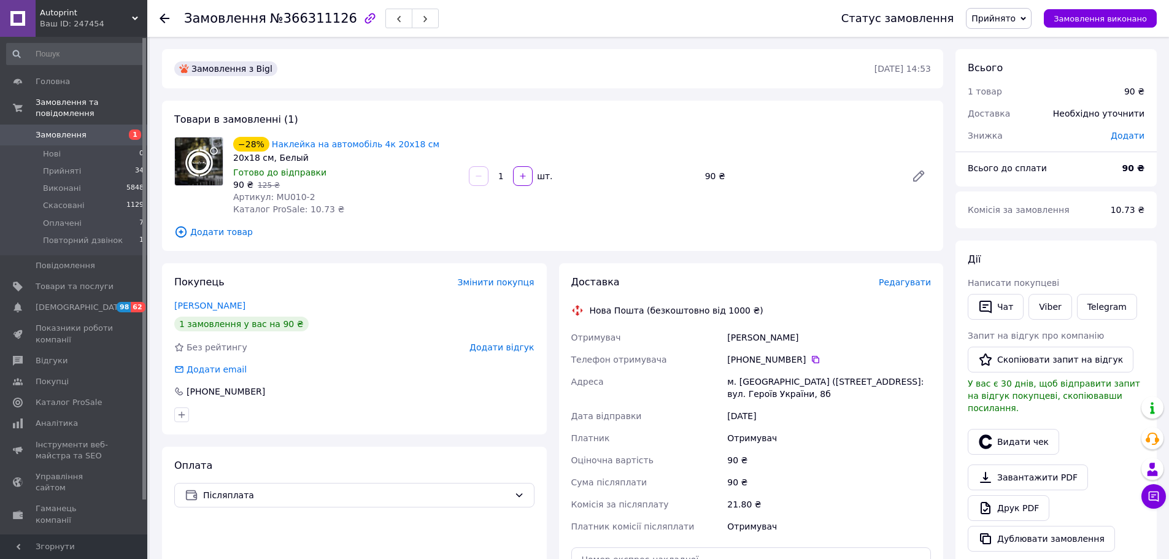
click at [916, 284] on span "Редагувати" at bounding box center [905, 282] width 52 height 10
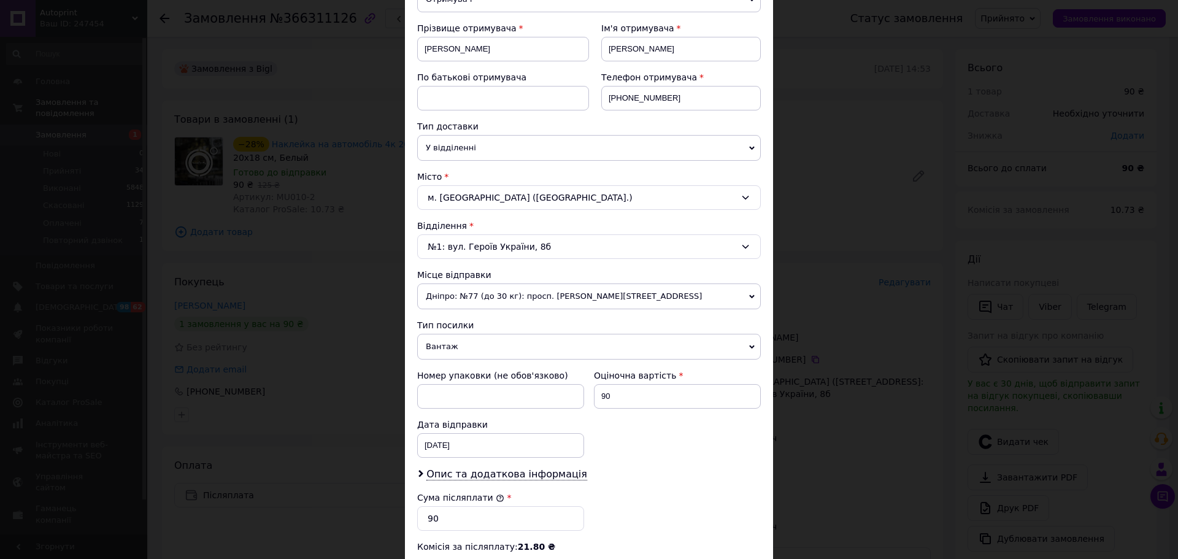
scroll to position [307, 0]
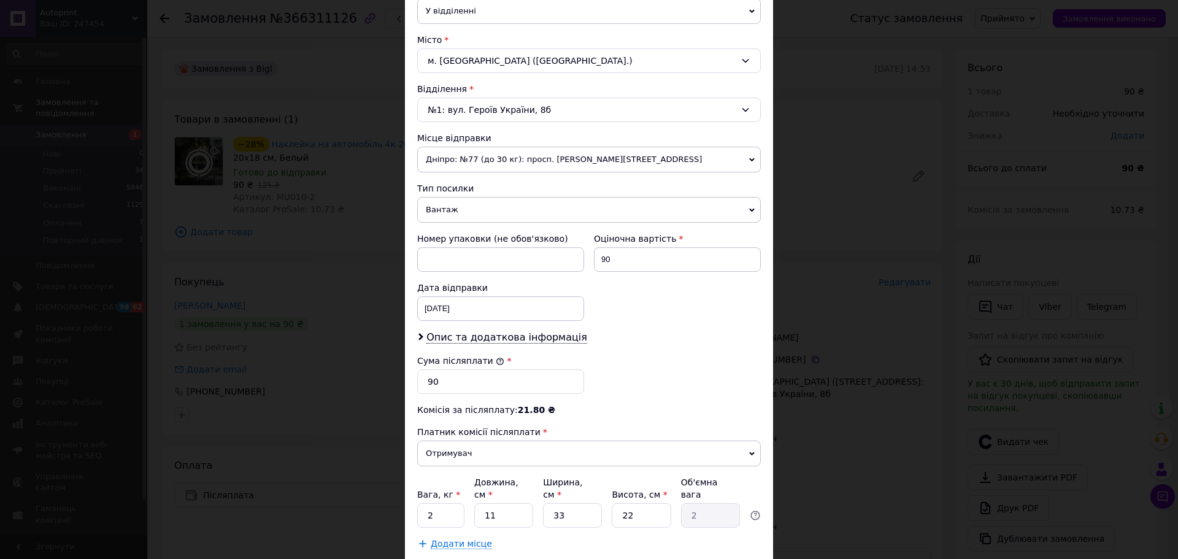
click at [464, 207] on span "Вантаж" at bounding box center [589, 210] width 344 height 26
click at [459, 234] on li "Документи" at bounding box center [589, 234] width 344 height 18
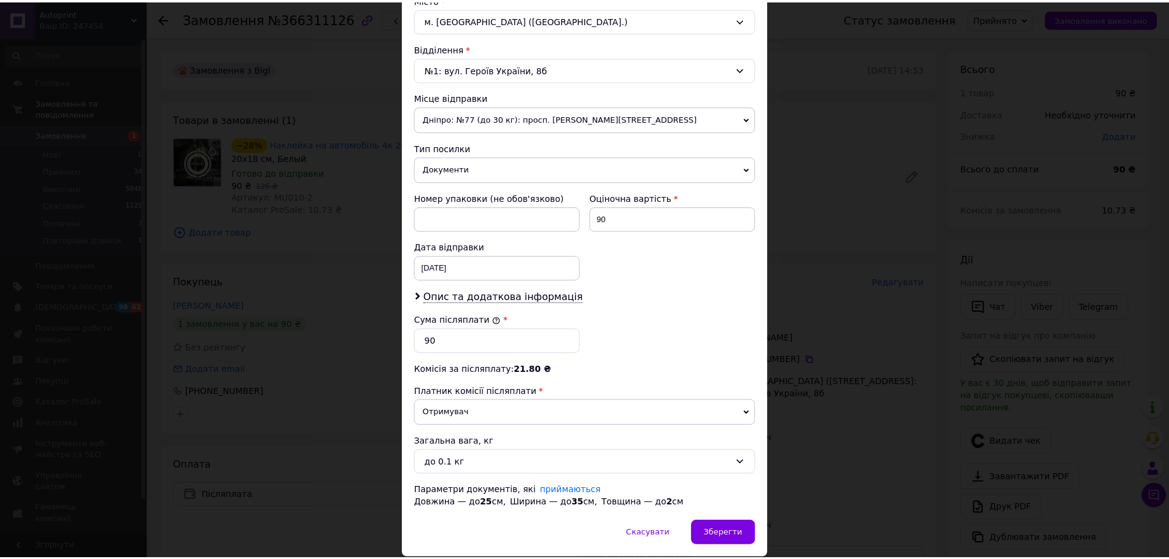
scroll to position [390, 0]
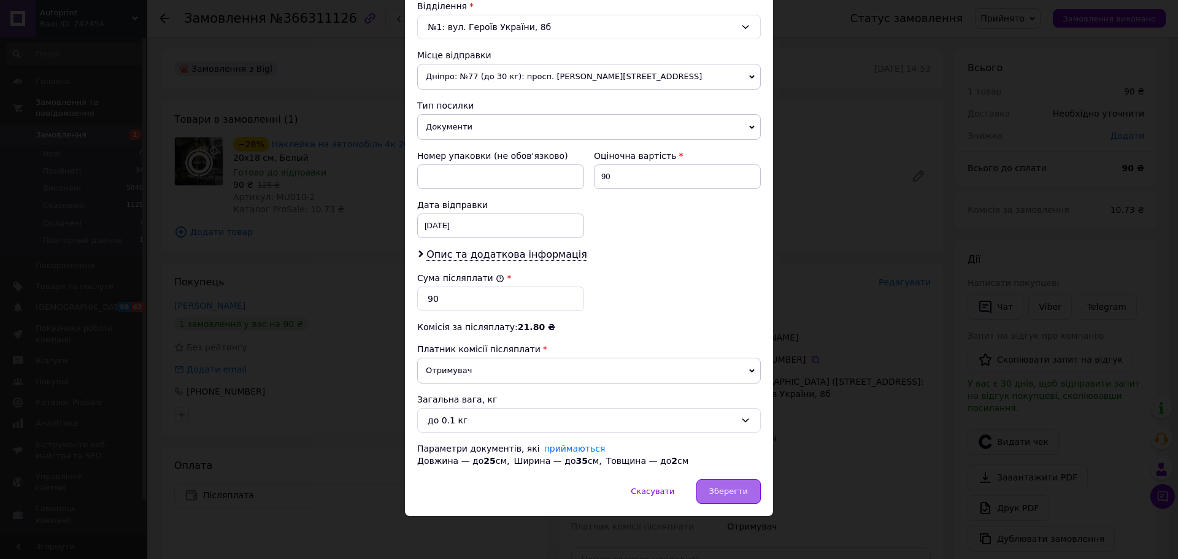
click at [733, 493] on span "Зберегти" at bounding box center [728, 491] width 39 height 9
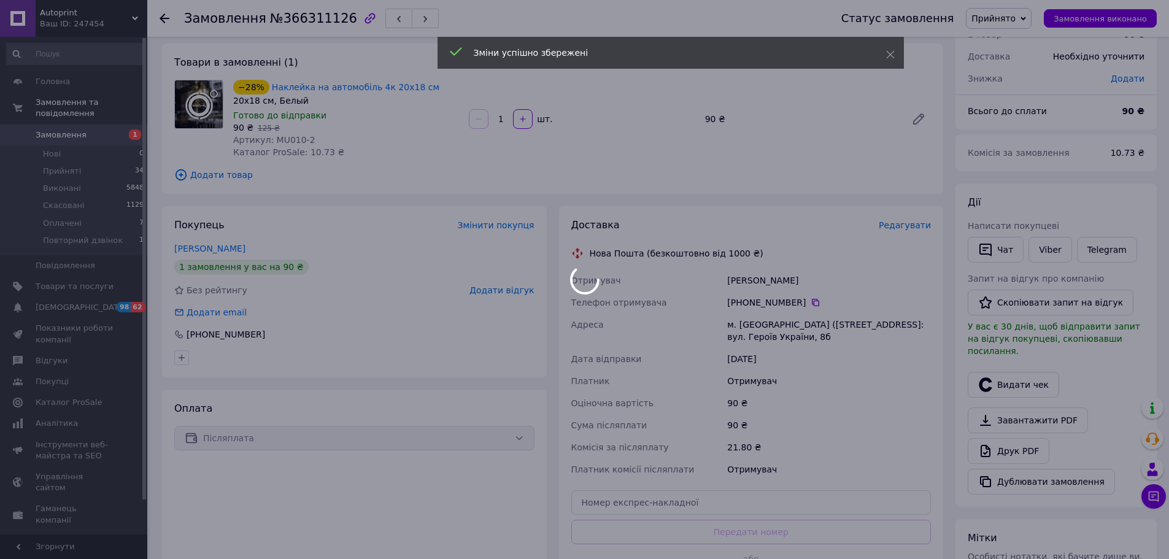
scroll to position [184, 0]
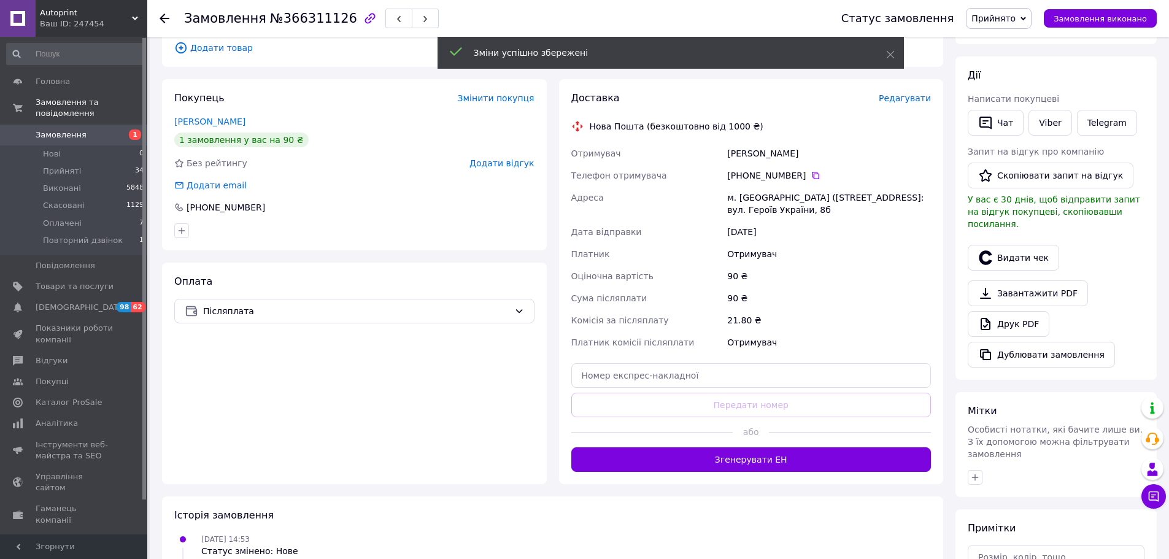
click at [705, 457] on button "Згенерувати ЕН" at bounding box center [751, 459] width 360 height 25
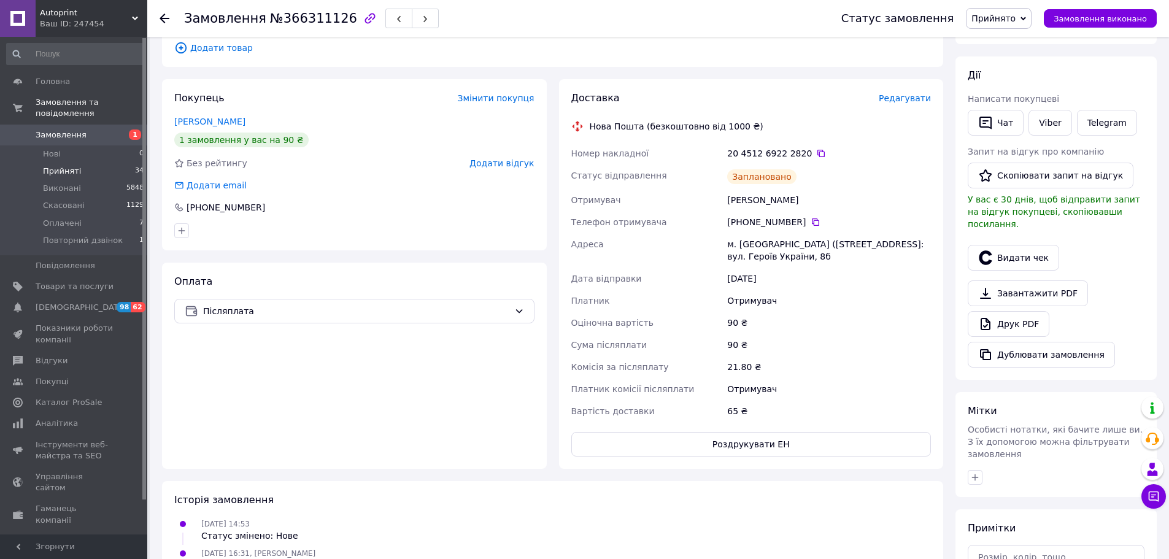
click at [72, 166] on span "Прийняті" at bounding box center [62, 171] width 38 height 11
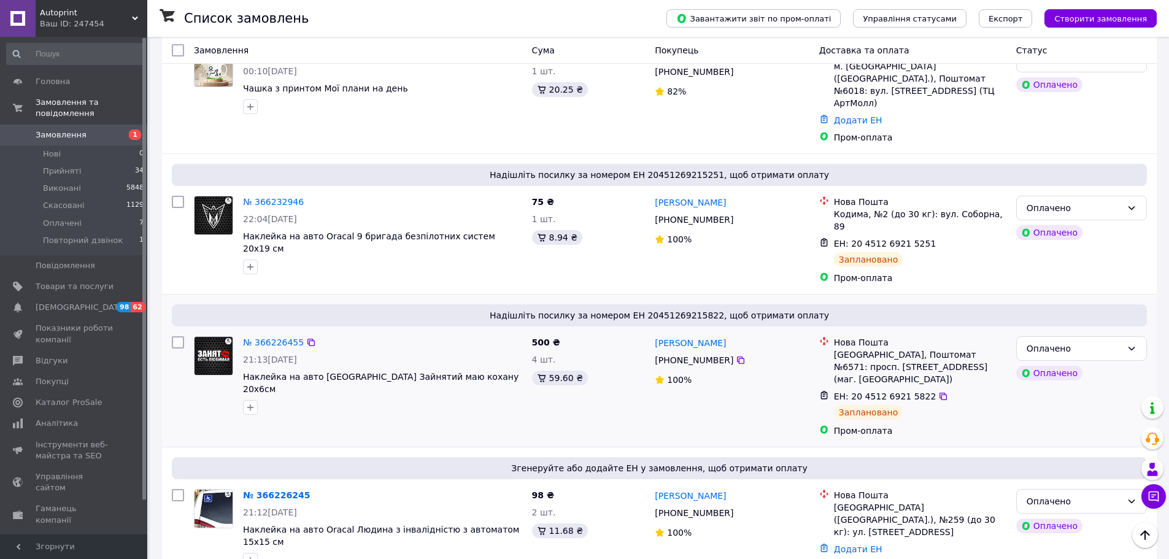
scroll to position [1227, 0]
